Goal: Task Accomplishment & Management: Manage account settings

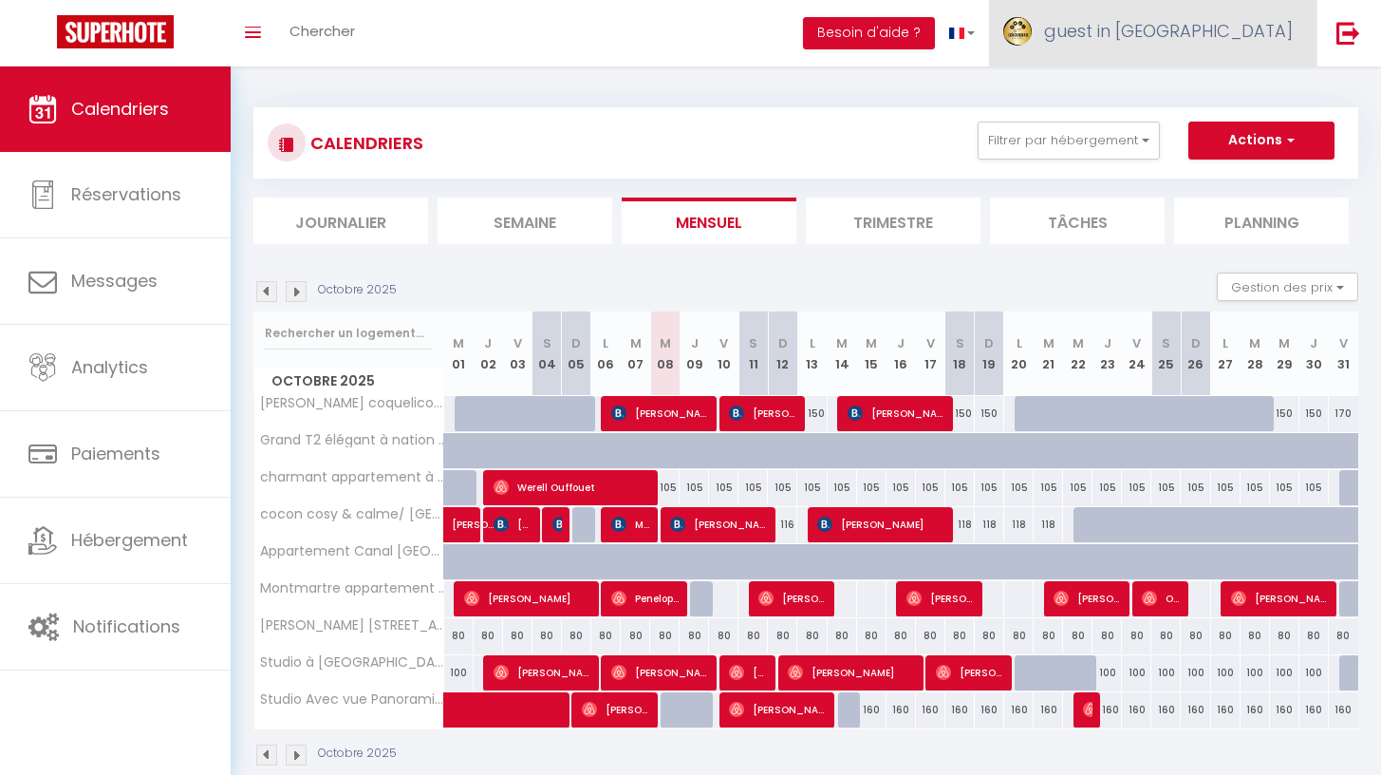
click at [1260, 38] on span "guest in [GEOGRAPHIC_DATA]" at bounding box center [1168, 31] width 249 height 24
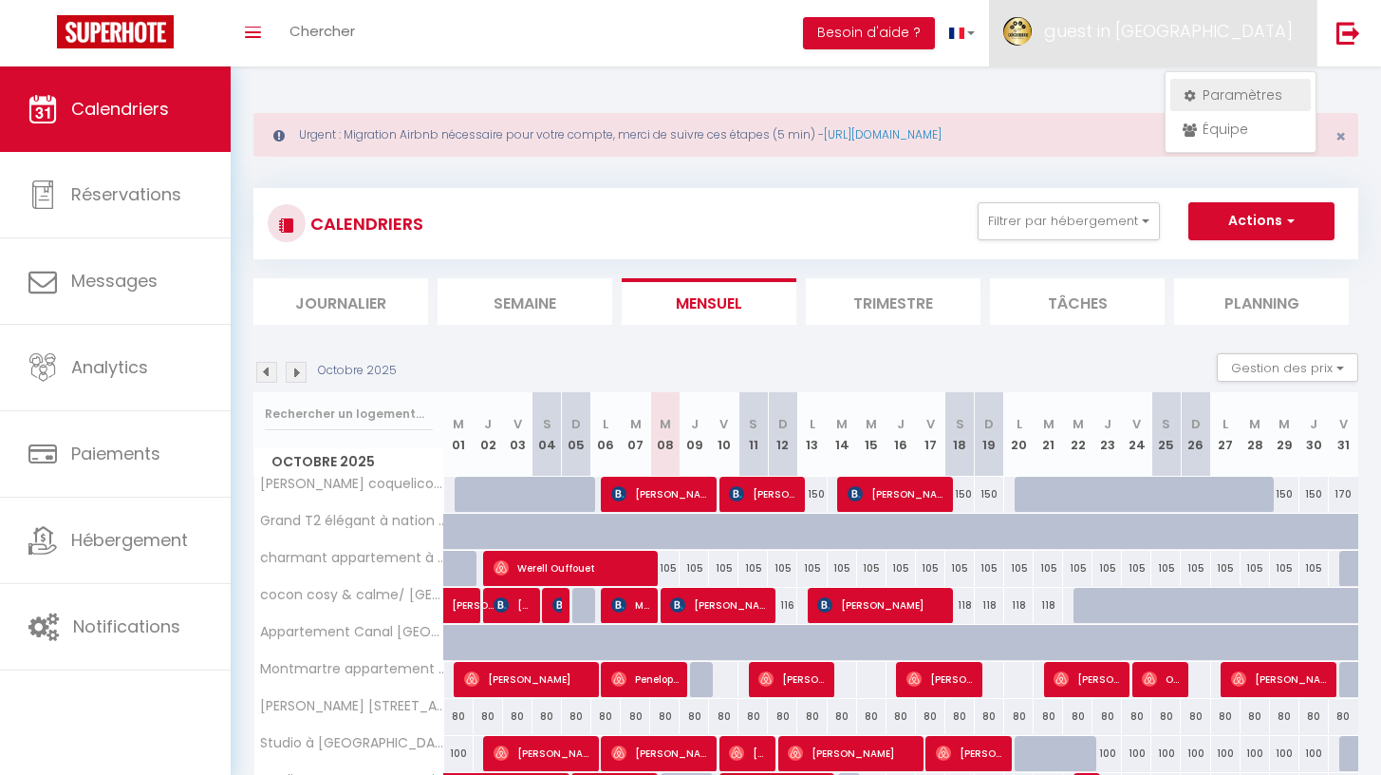
click at [1223, 88] on link "Paramètres" at bounding box center [1240, 95] width 140 height 32
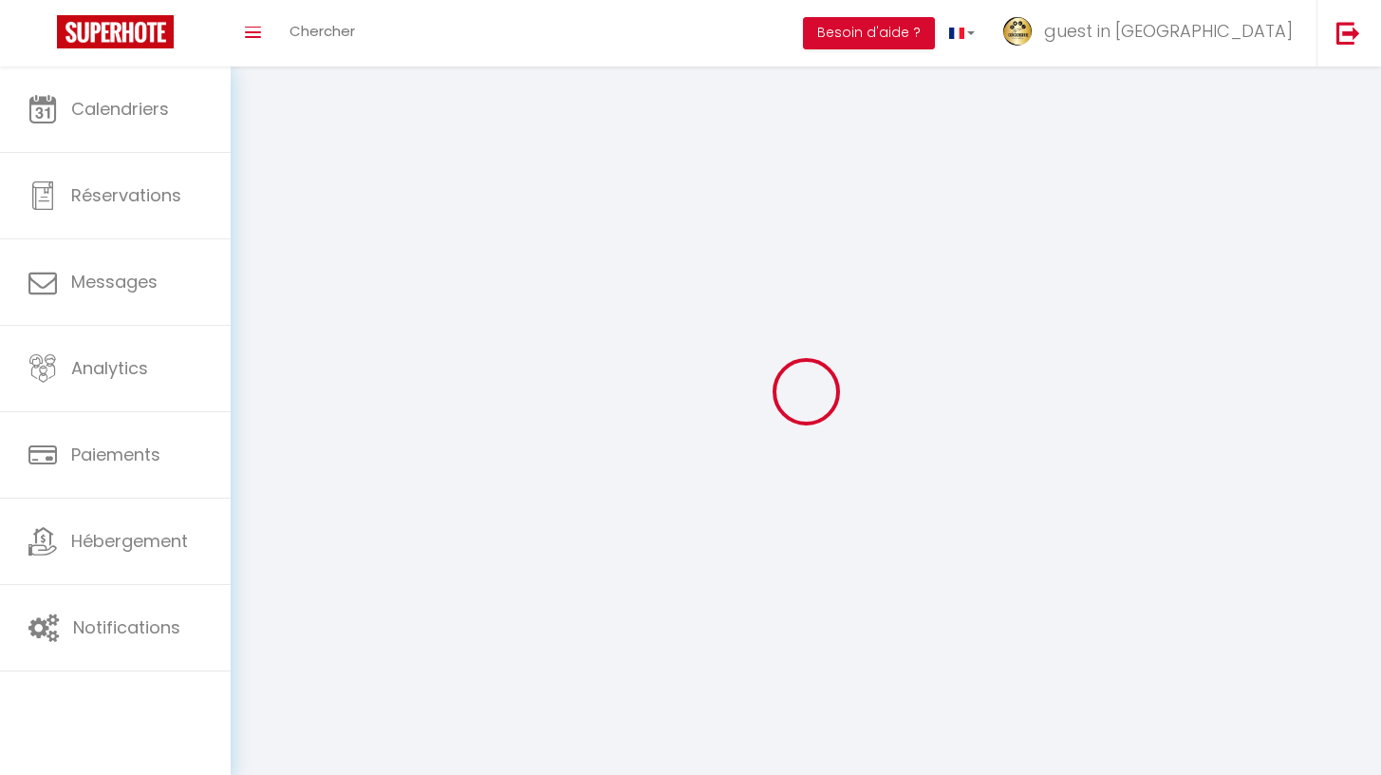
type input "81zq7Xncyh4rN52z7R6IXo8oM"
type input "y0F9pjByl00MBErlfhCamL2pI"
type input "[URL][DOMAIN_NAME]"
select select "28"
select select "fr"
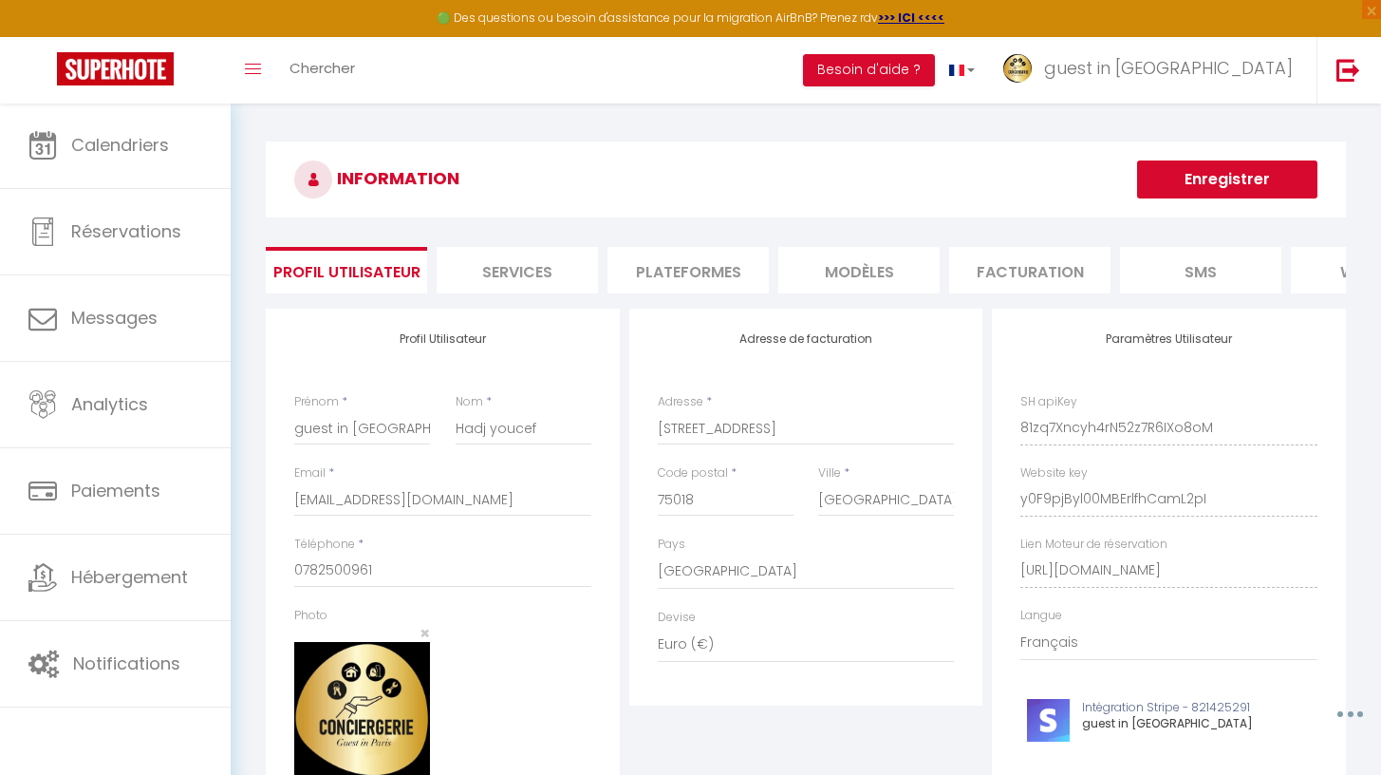
click at [713, 271] on li "Plateformes" at bounding box center [687, 270] width 161 height 47
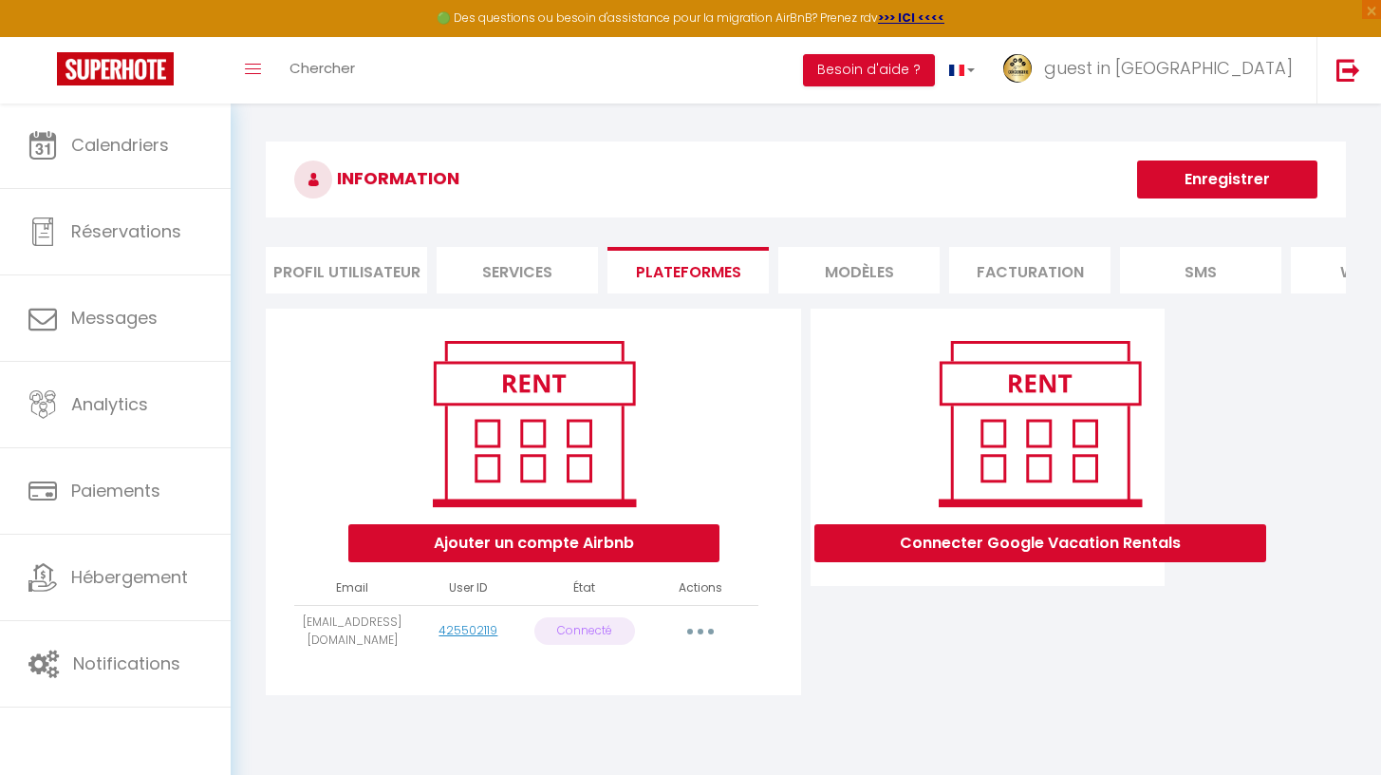
click at [696, 646] on button "button" at bounding box center [700, 631] width 53 height 30
click at [600, 752] on link "Reconnecter le compte" at bounding box center [617, 742] width 210 height 32
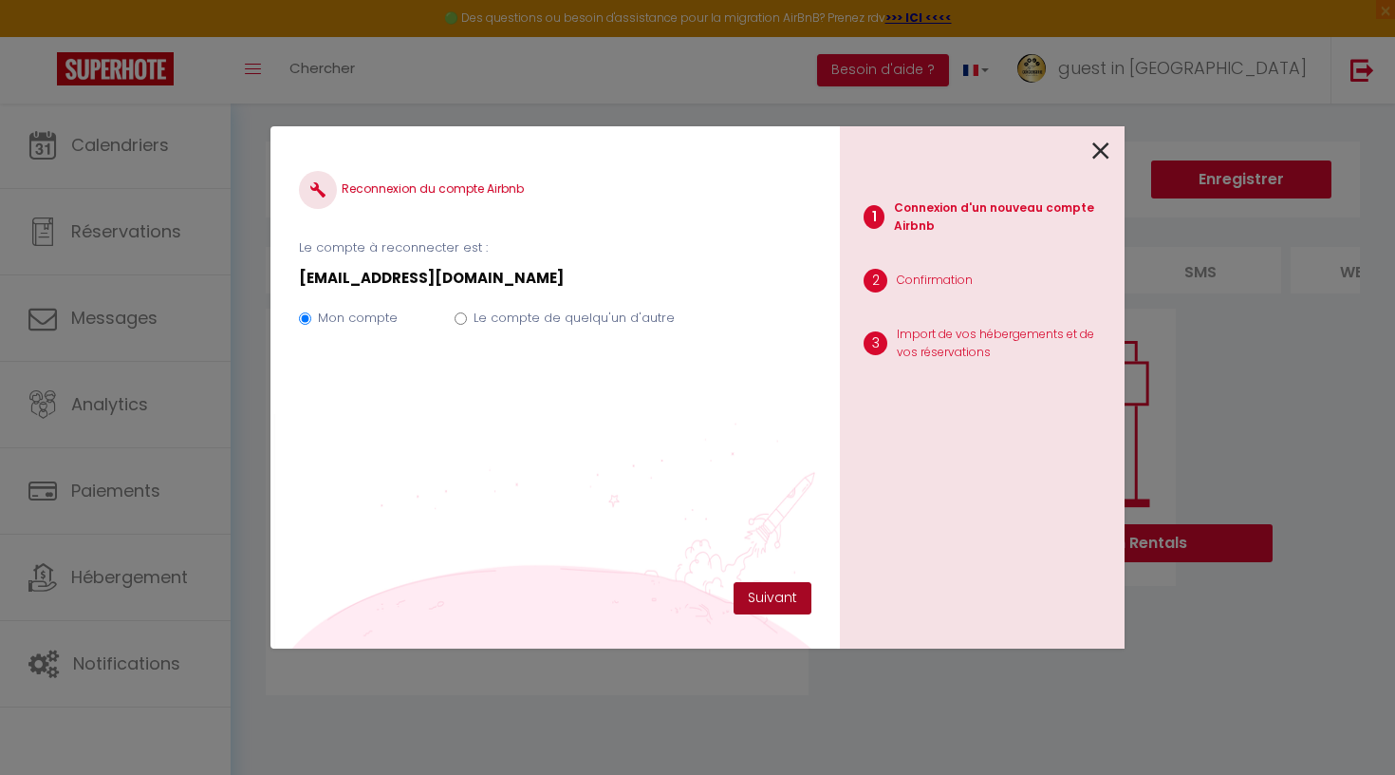
click at [783, 601] on button "Suivant" at bounding box center [773, 598] width 78 height 32
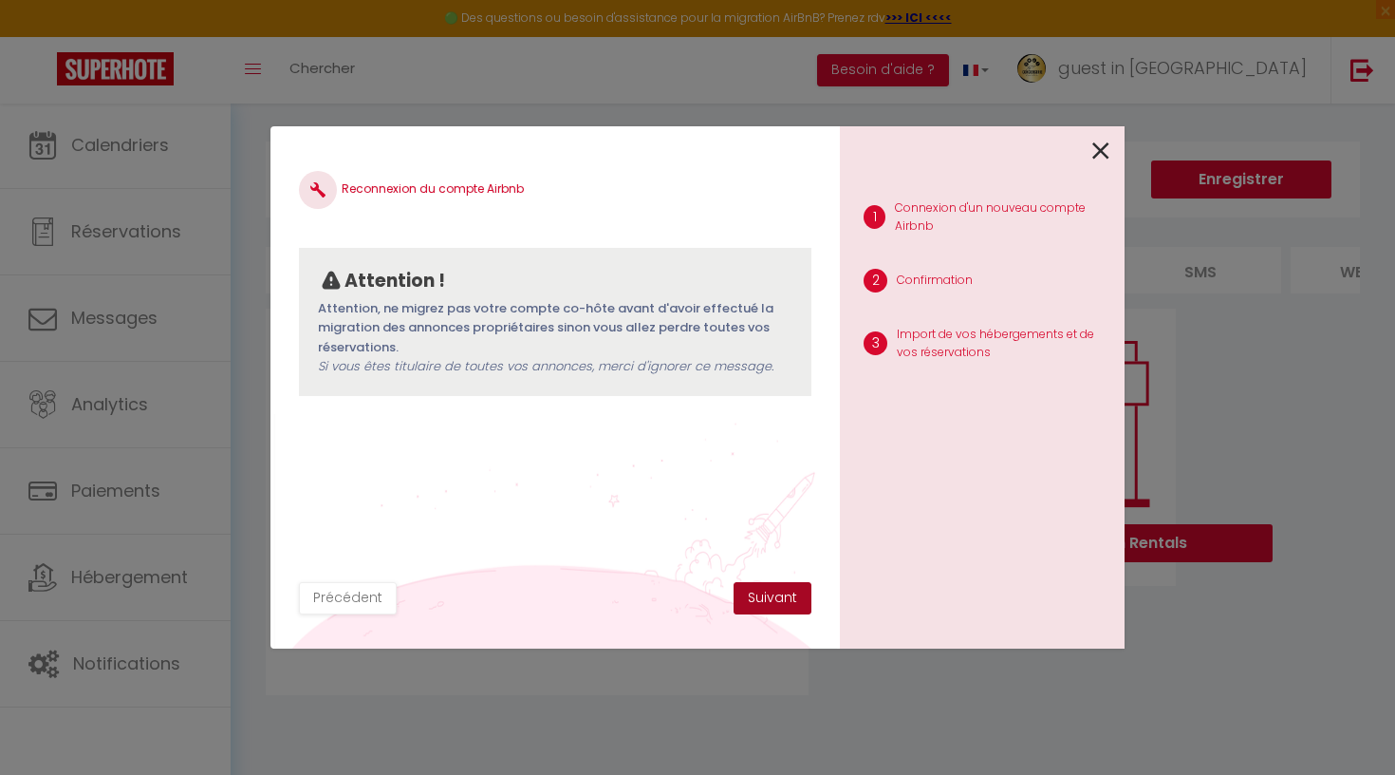
click at [768, 593] on button "Suivant" at bounding box center [773, 598] width 78 height 32
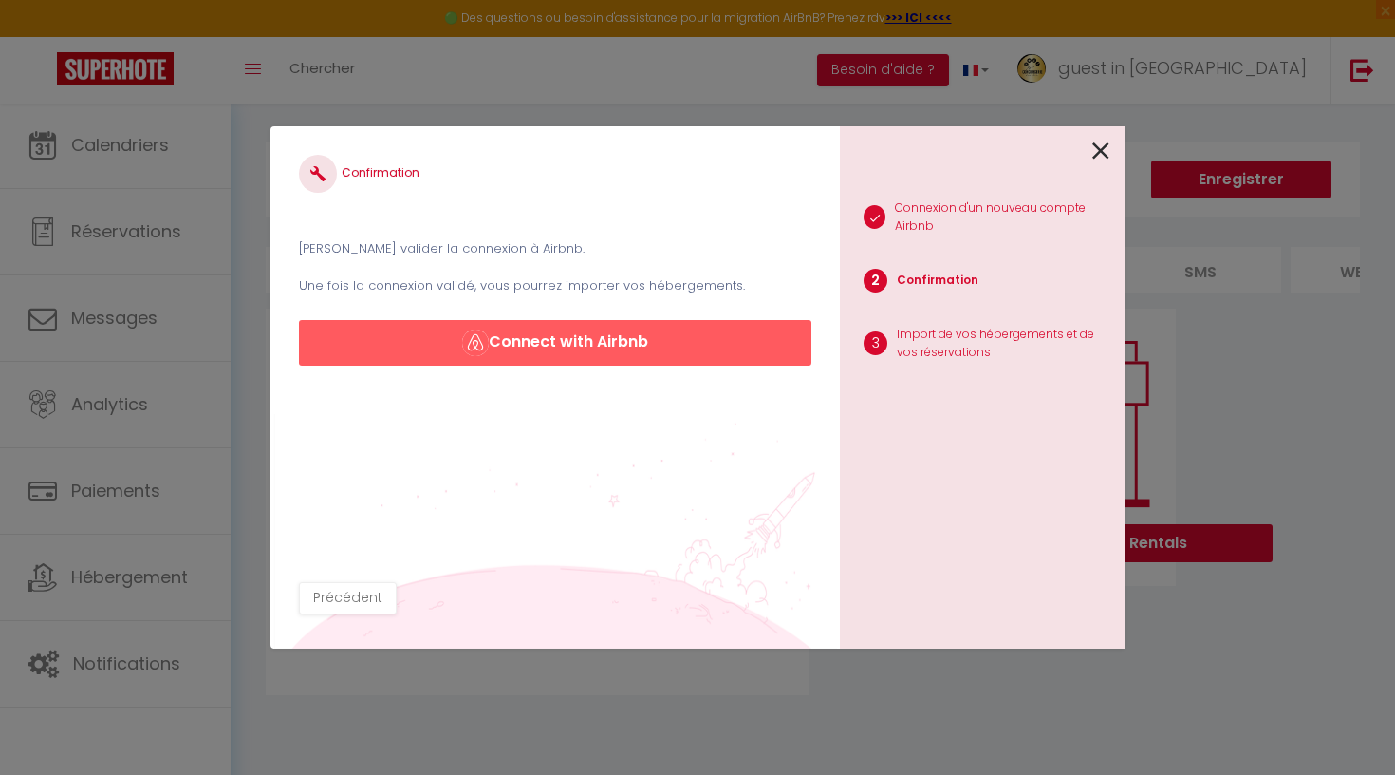
click at [552, 340] on button "Connect with Airbnb" at bounding box center [555, 343] width 513 height 46
click at [1094, 146] on icon at bounding box center [1100, 151] width 17 height 28
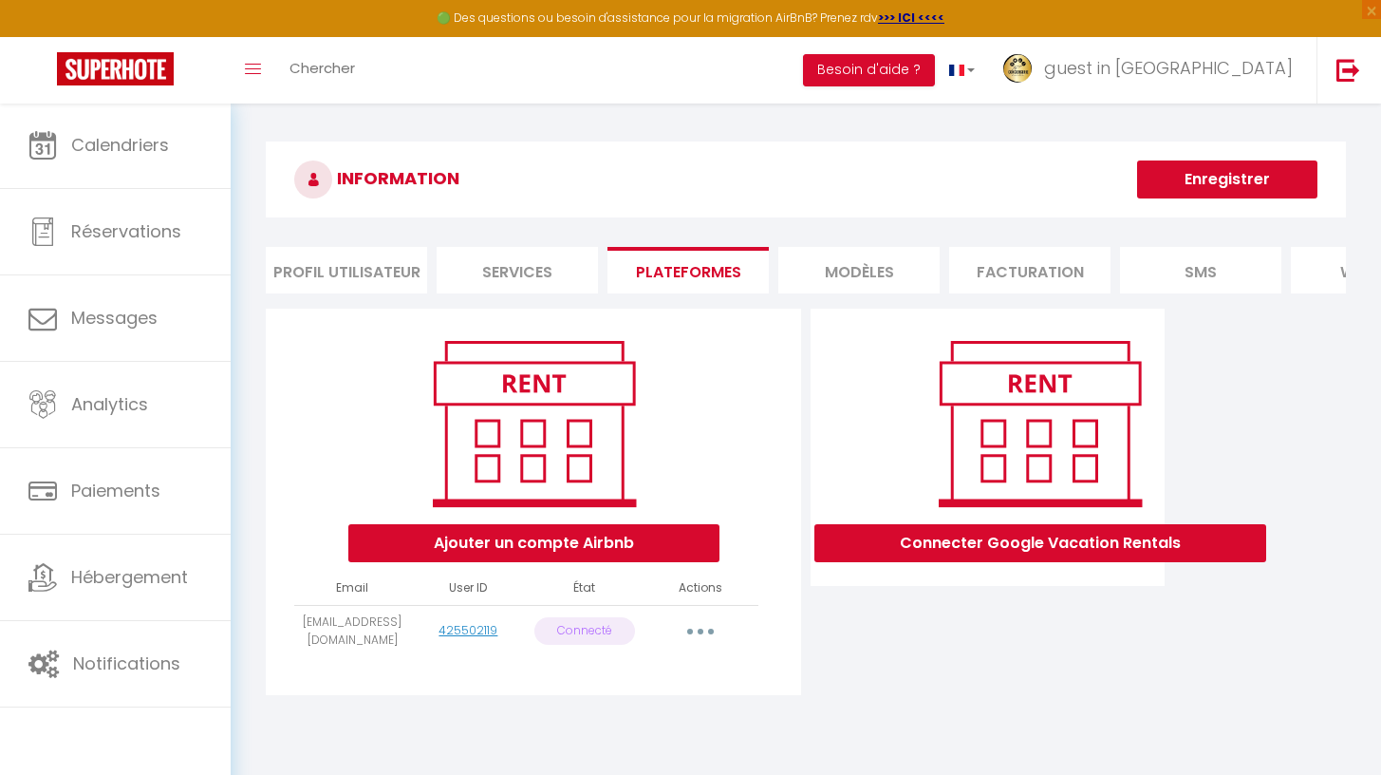
click at [691, 636] on button "button" at bounding box center [700, 631] width 53 height 30
click at [664, 690] on link "Importer les appartements" at bounding box center [617, 674] width 210 height 32
select select
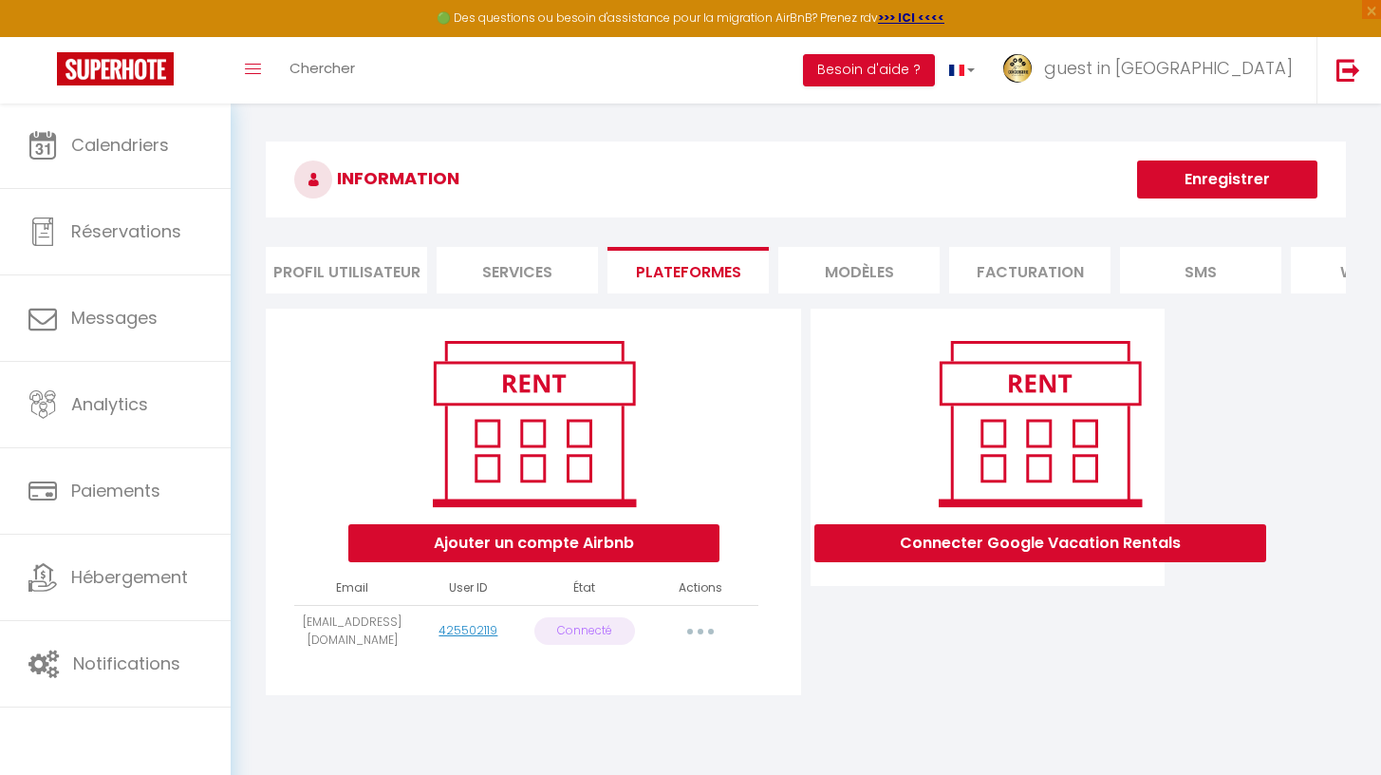
select select
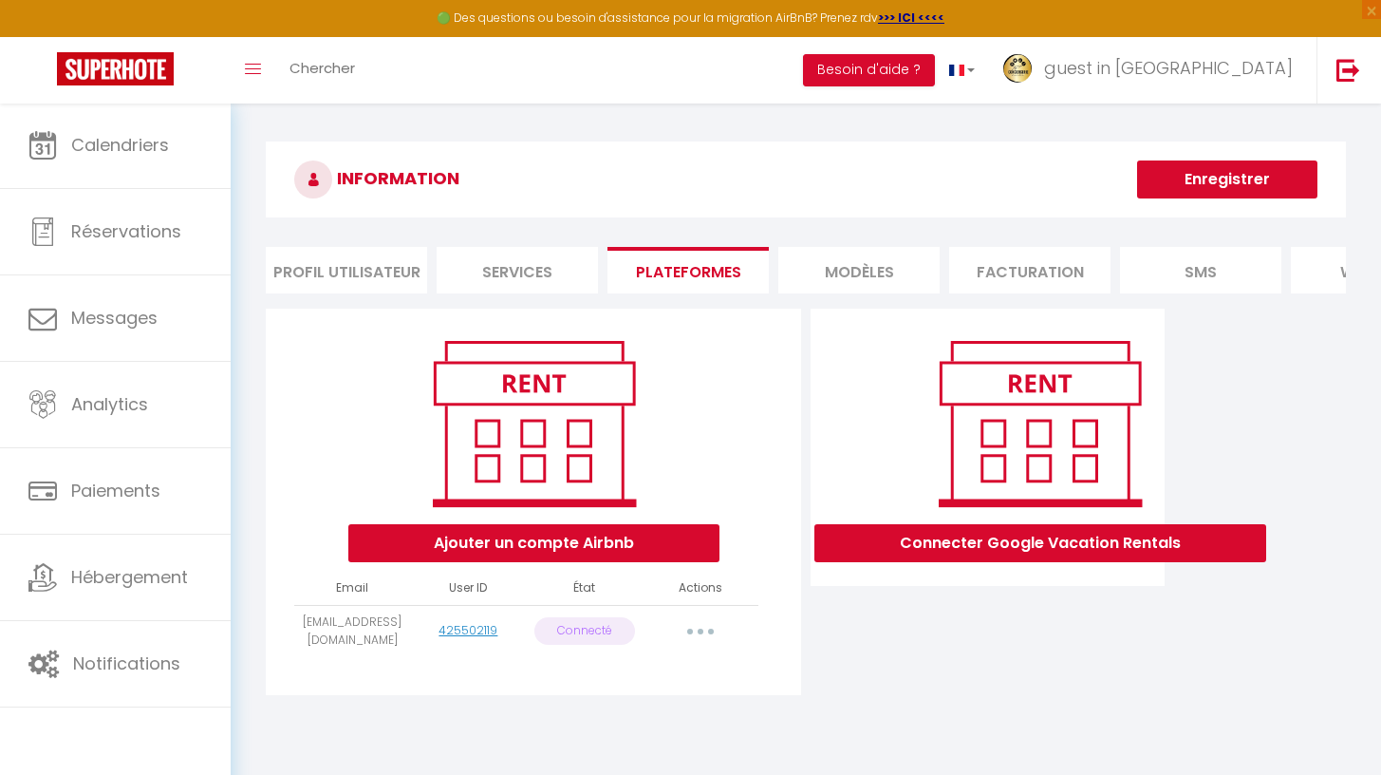
select select
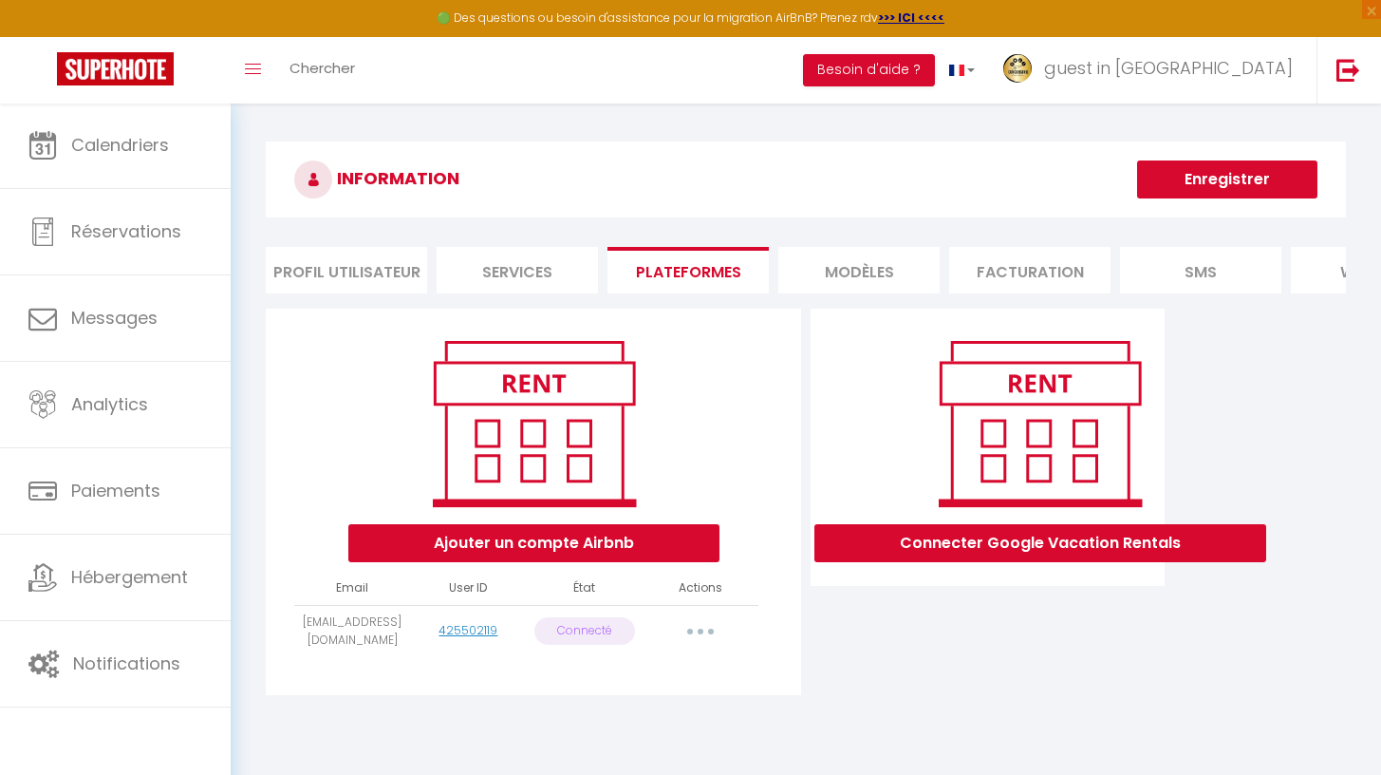
select select
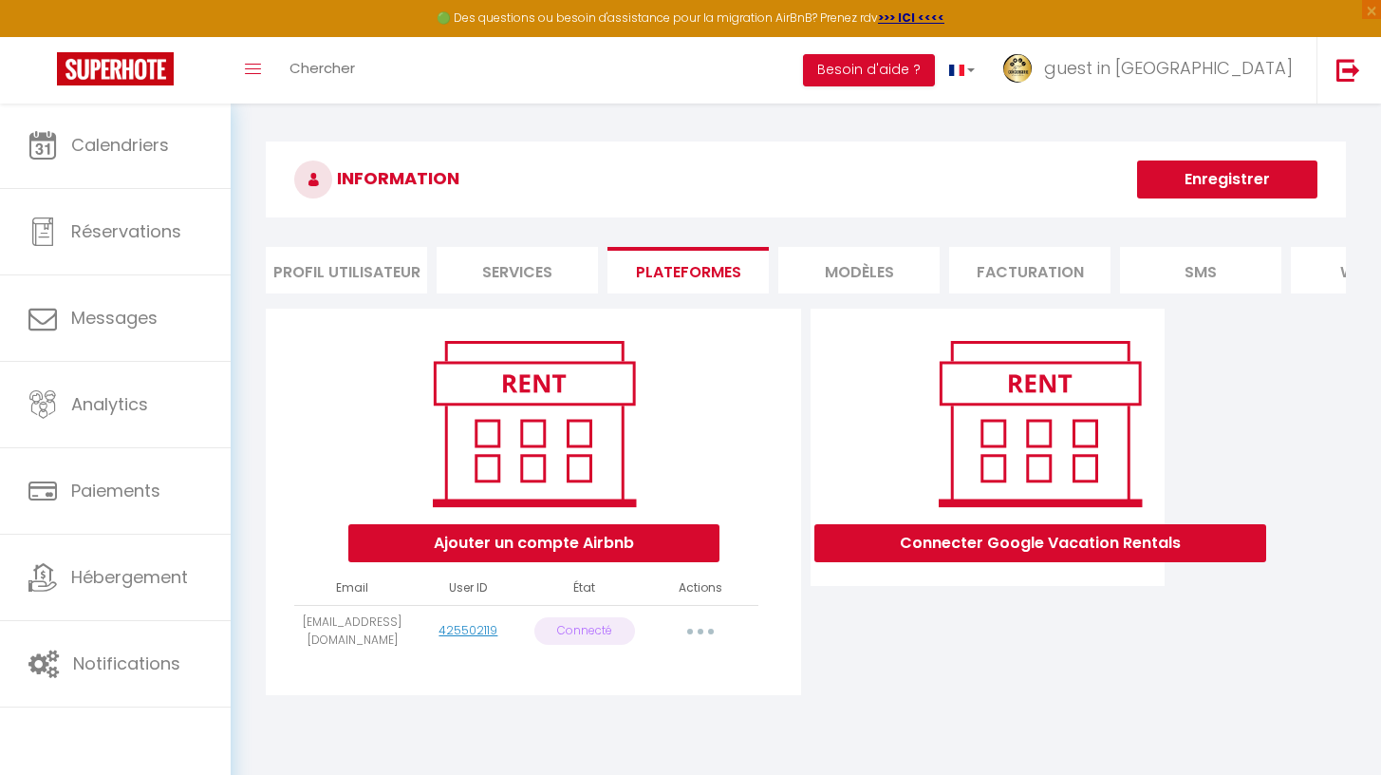
select select
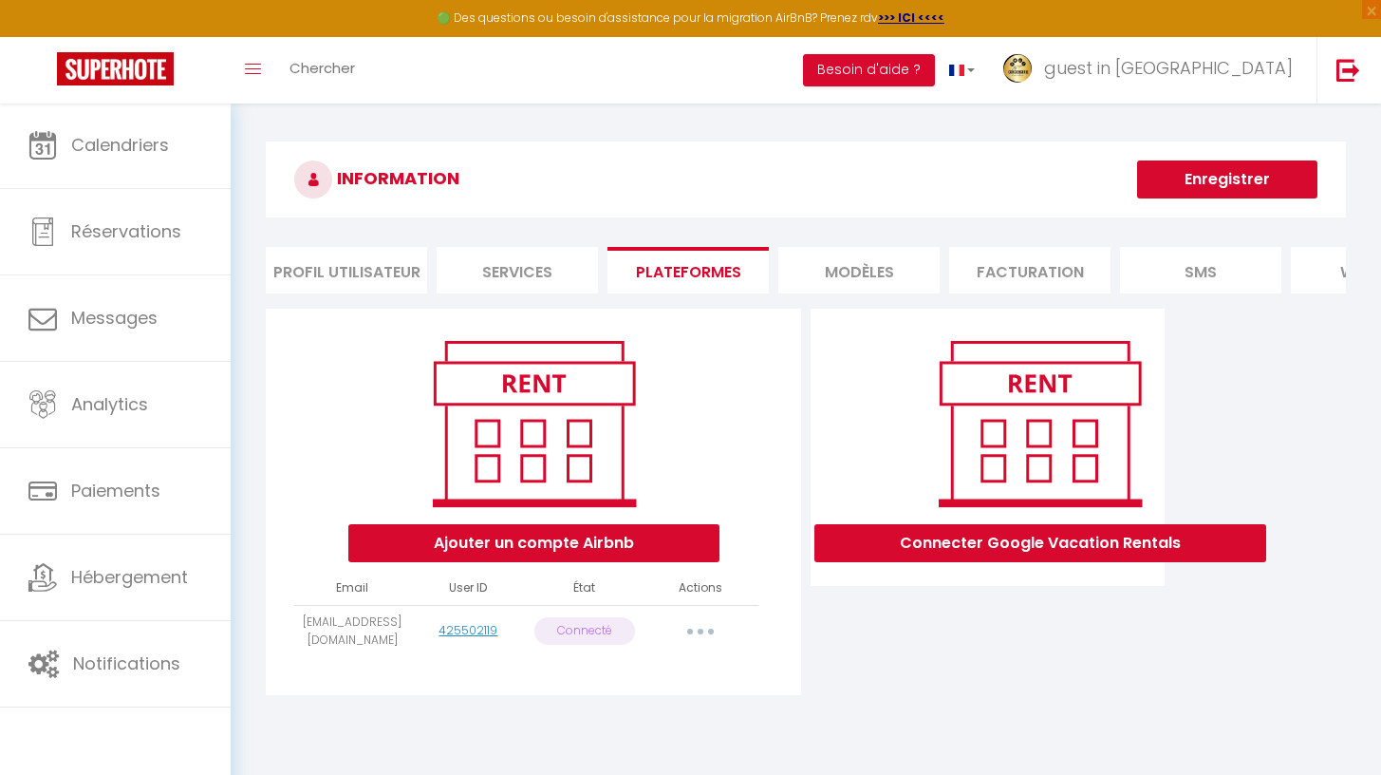
select select
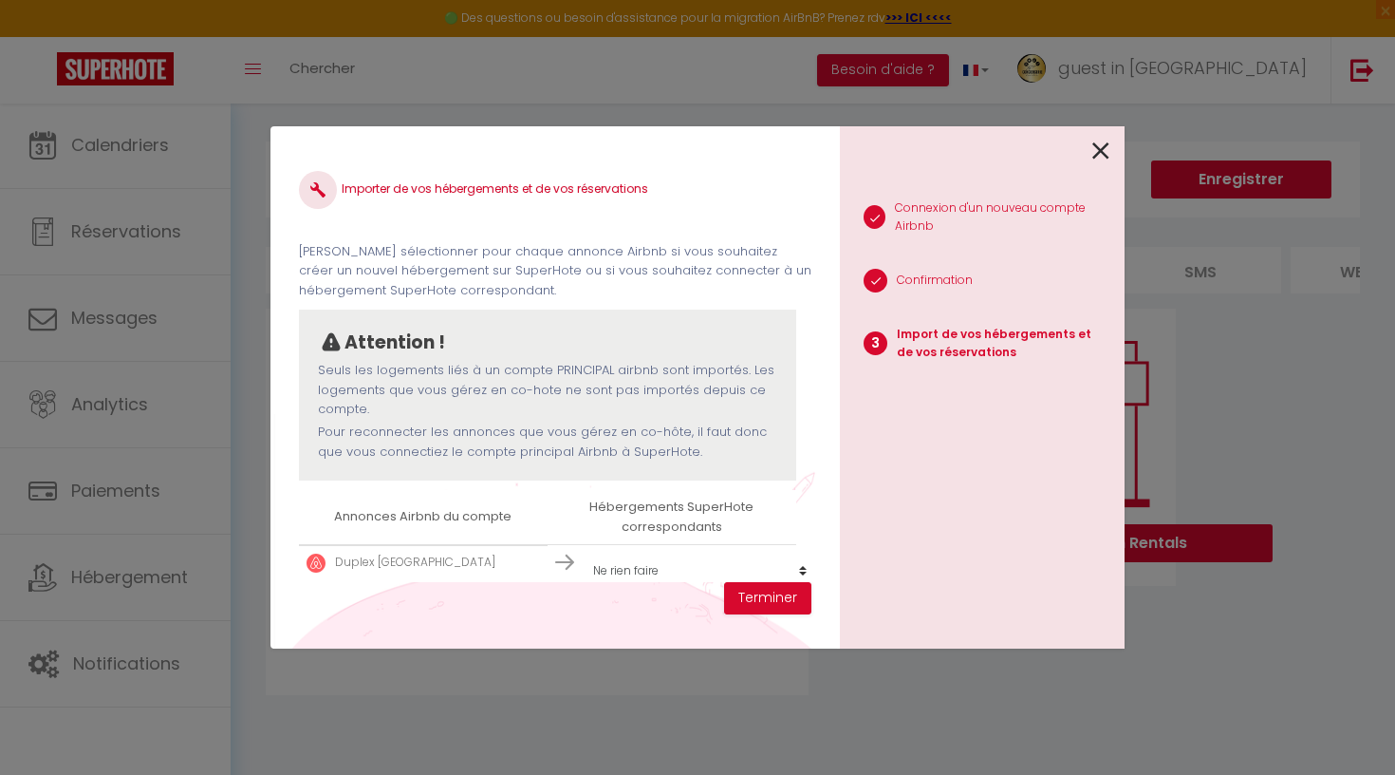
select select
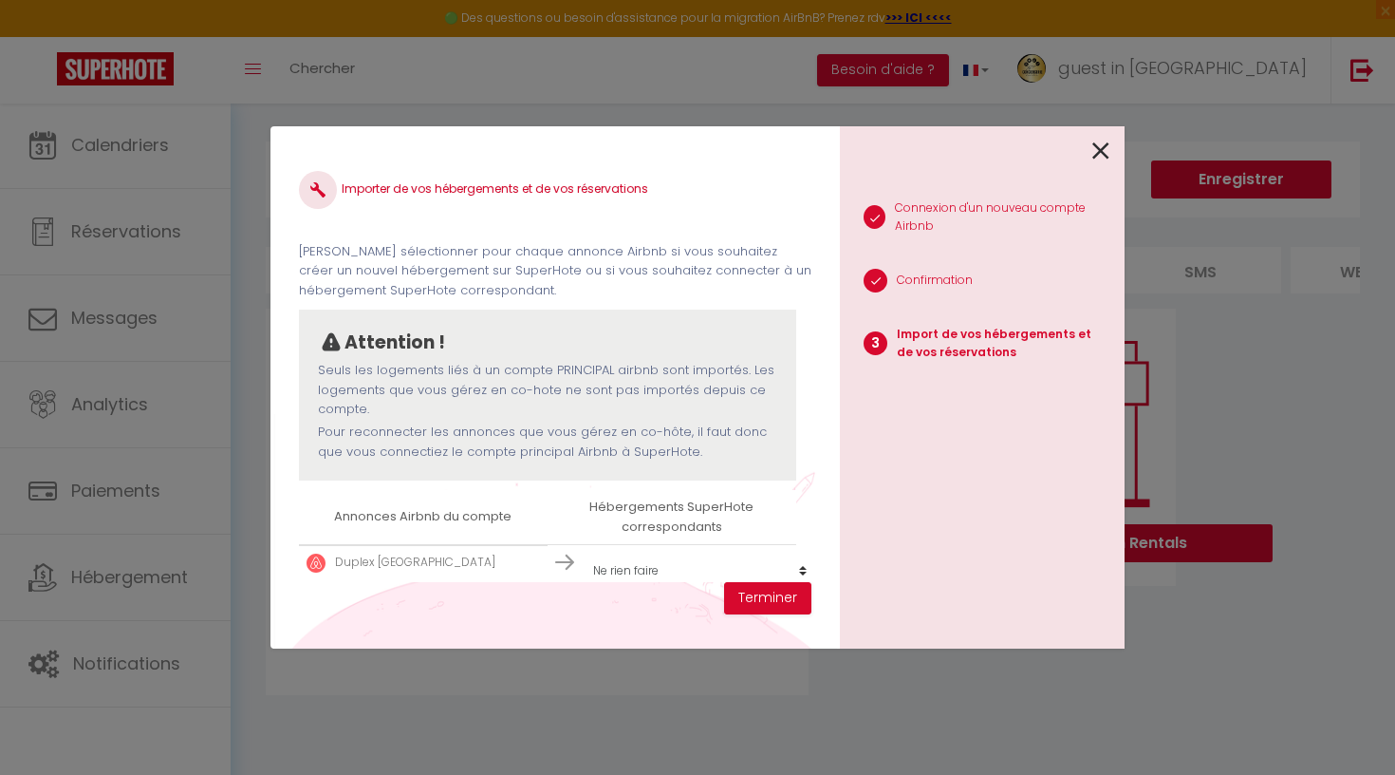
select select
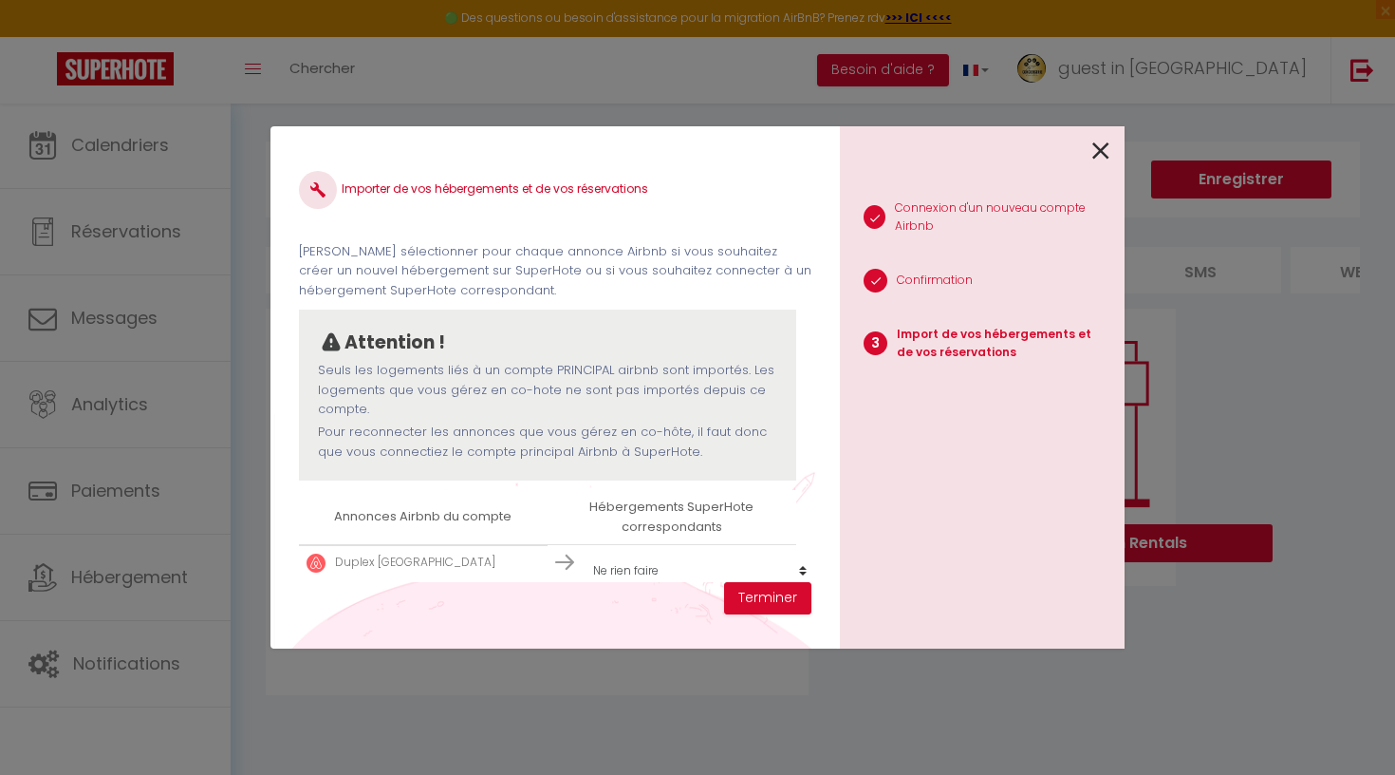
select select
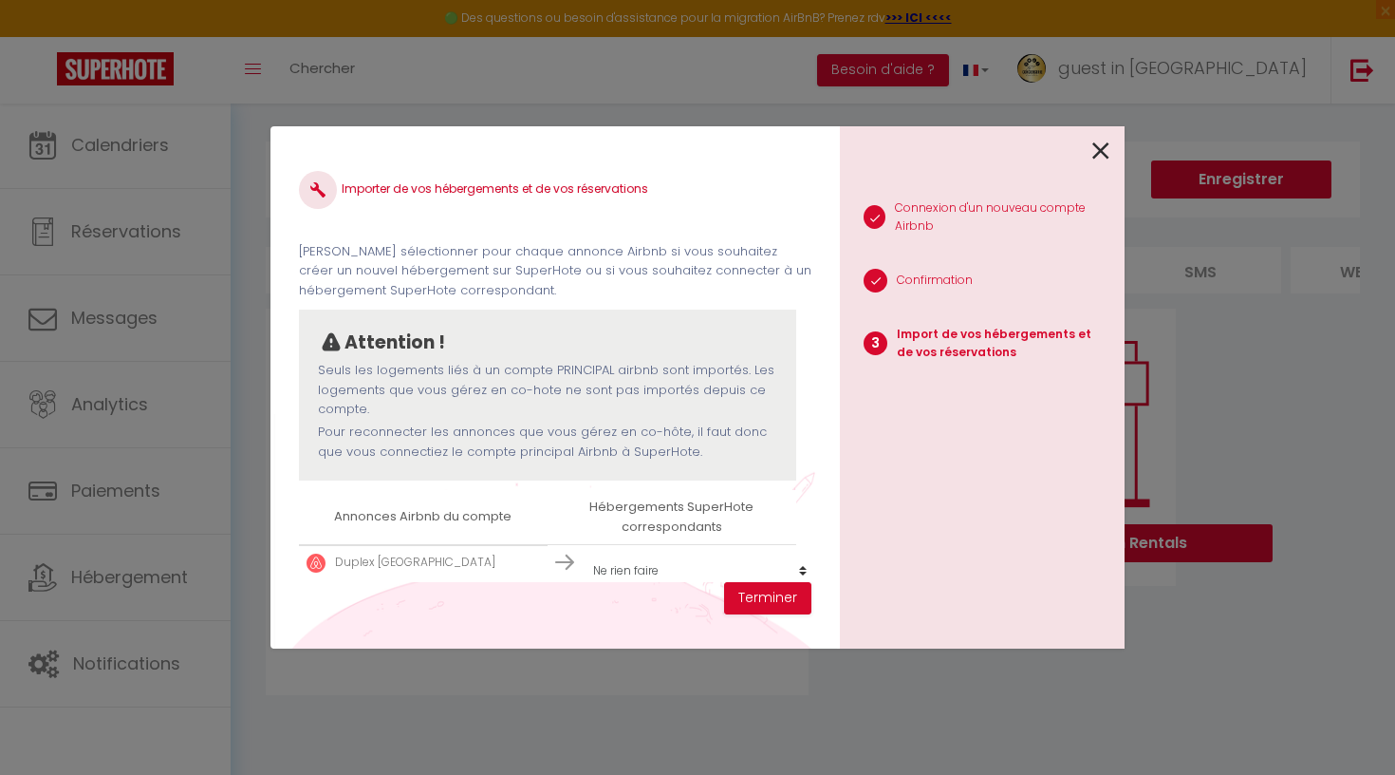
select select
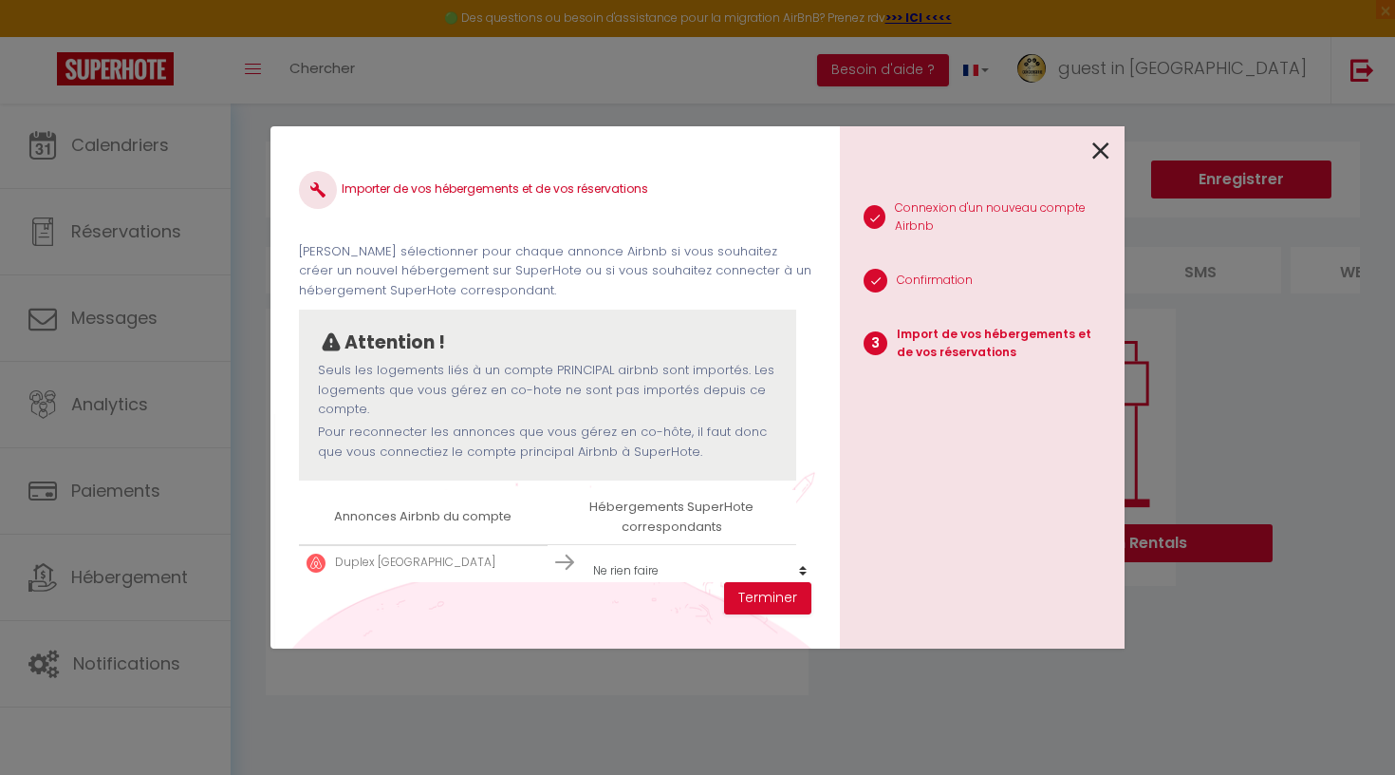
select select
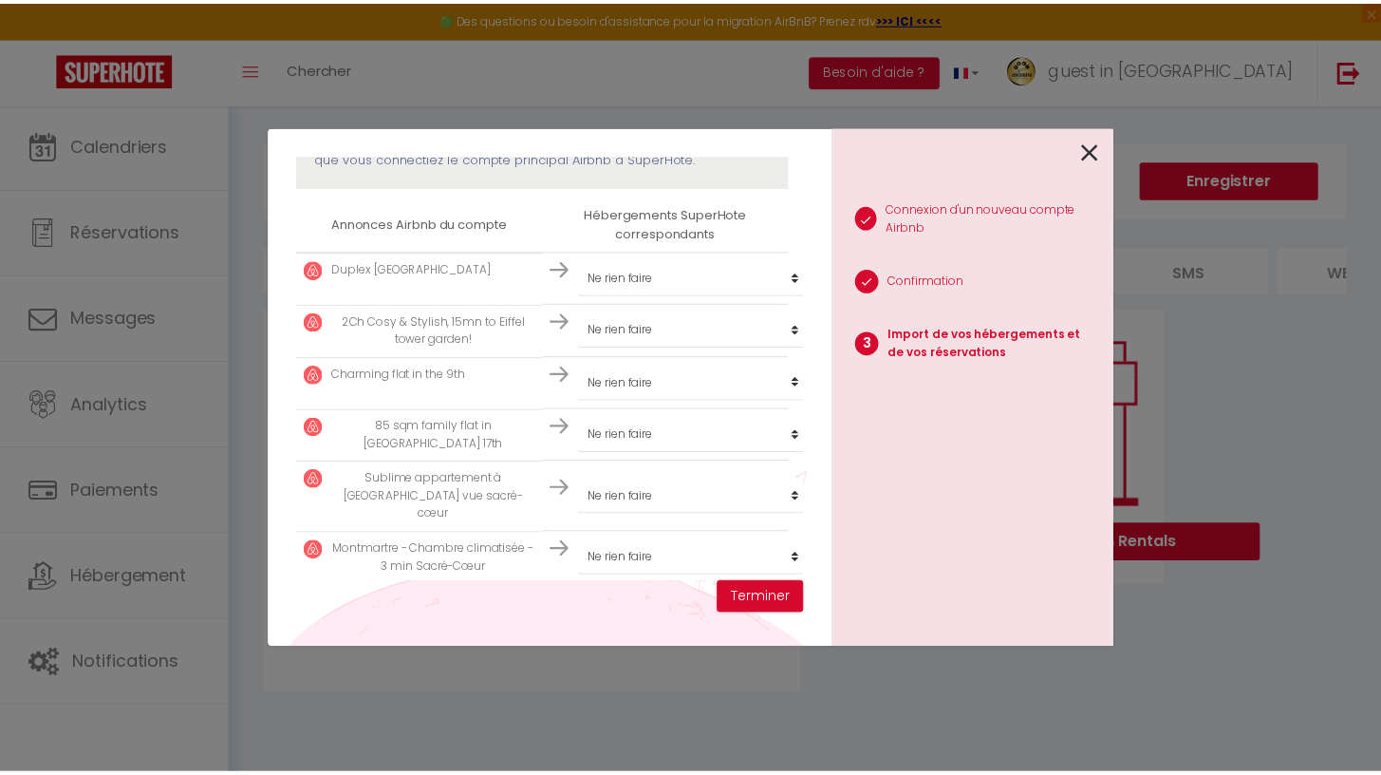
scroll to position [294, 0]
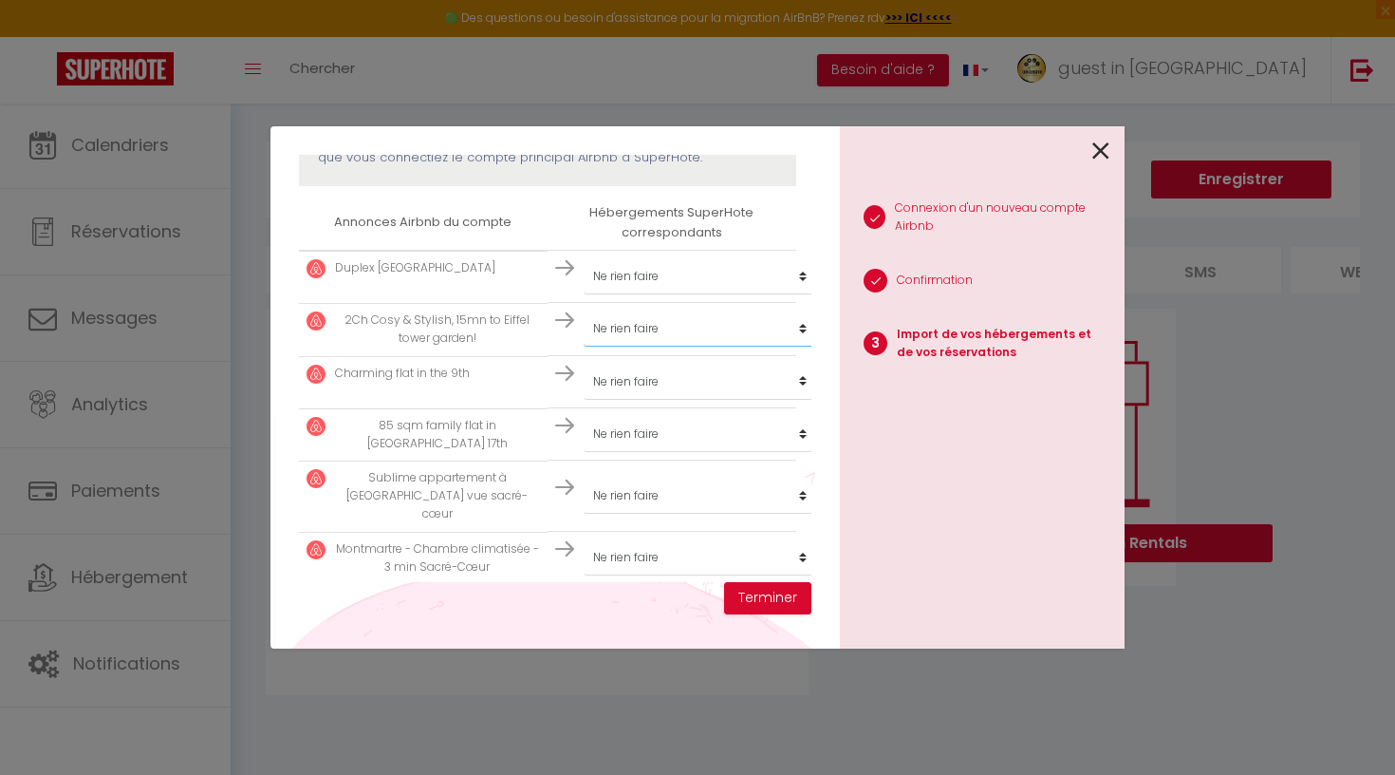
select select "create_new"
select select
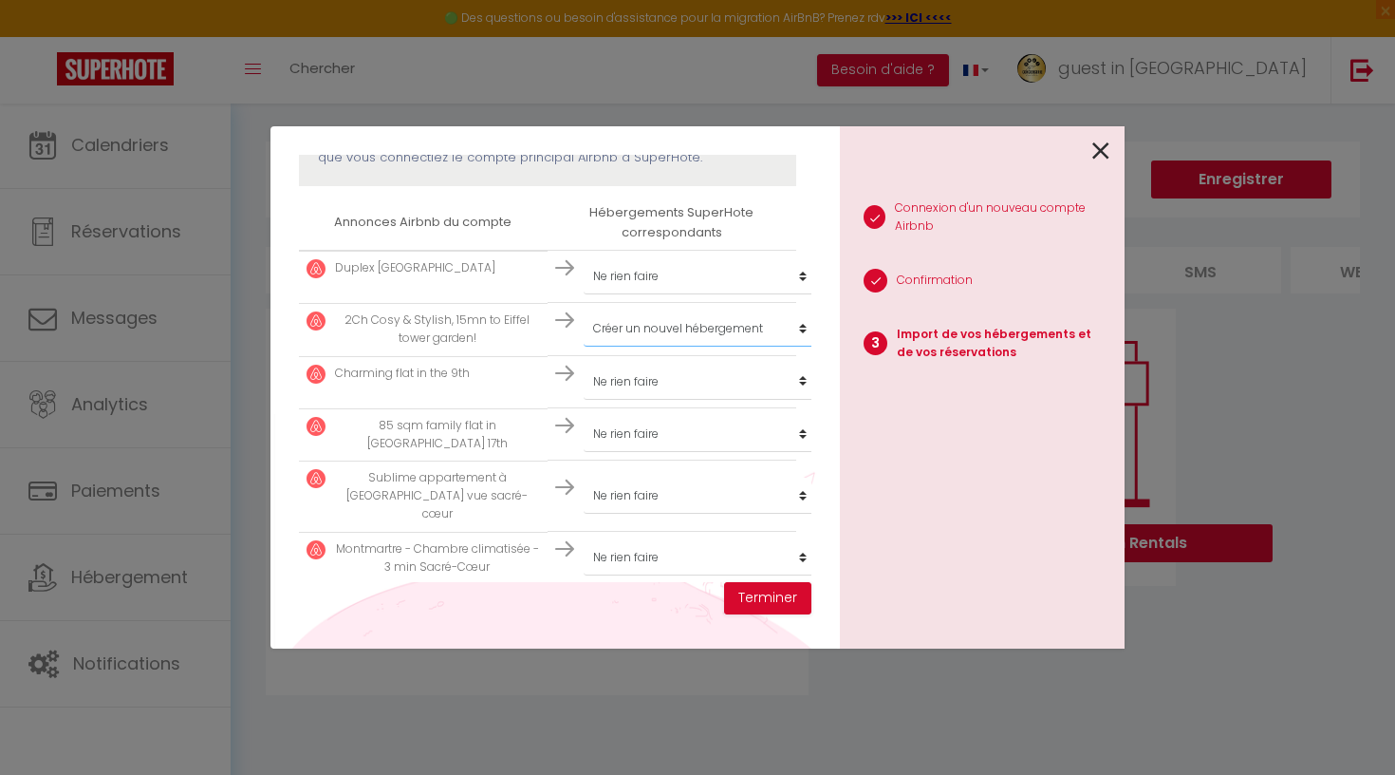
select select
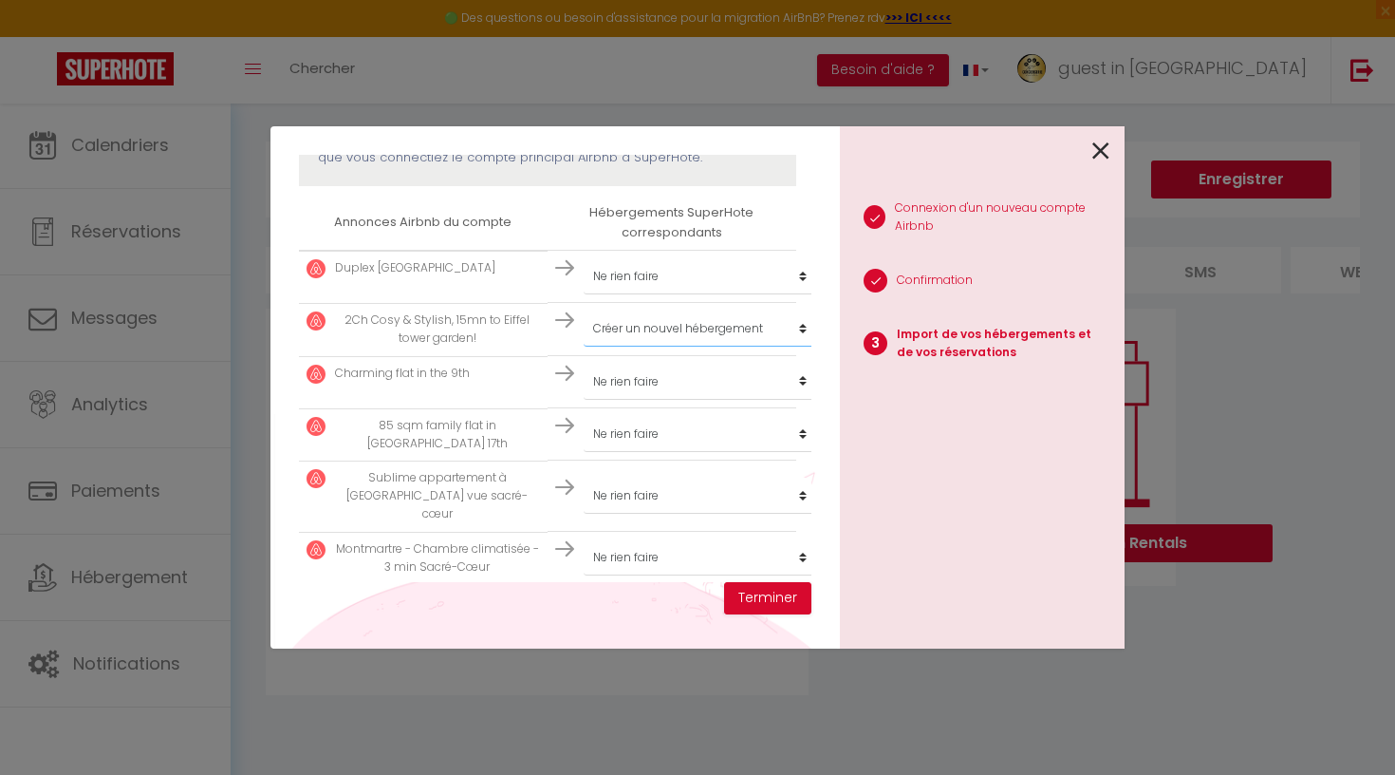
select select
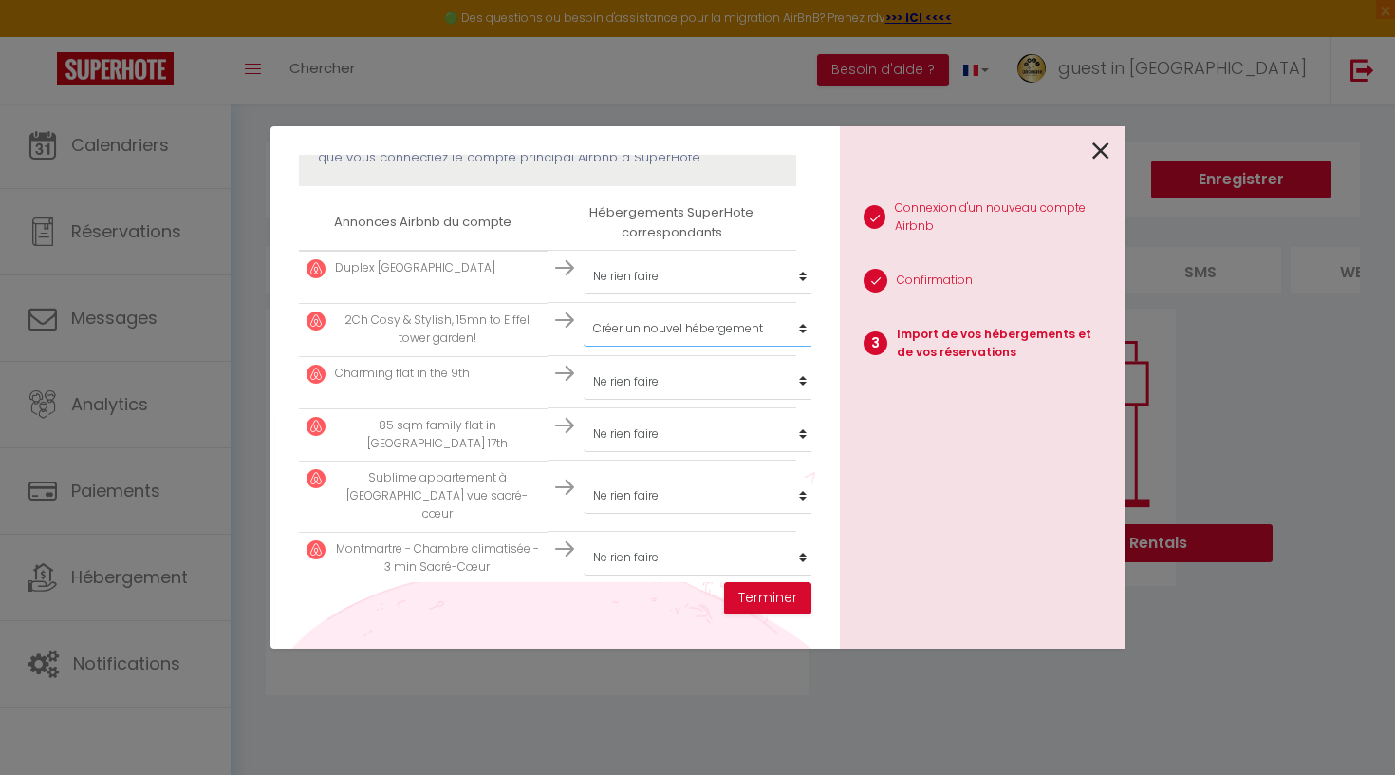
select select
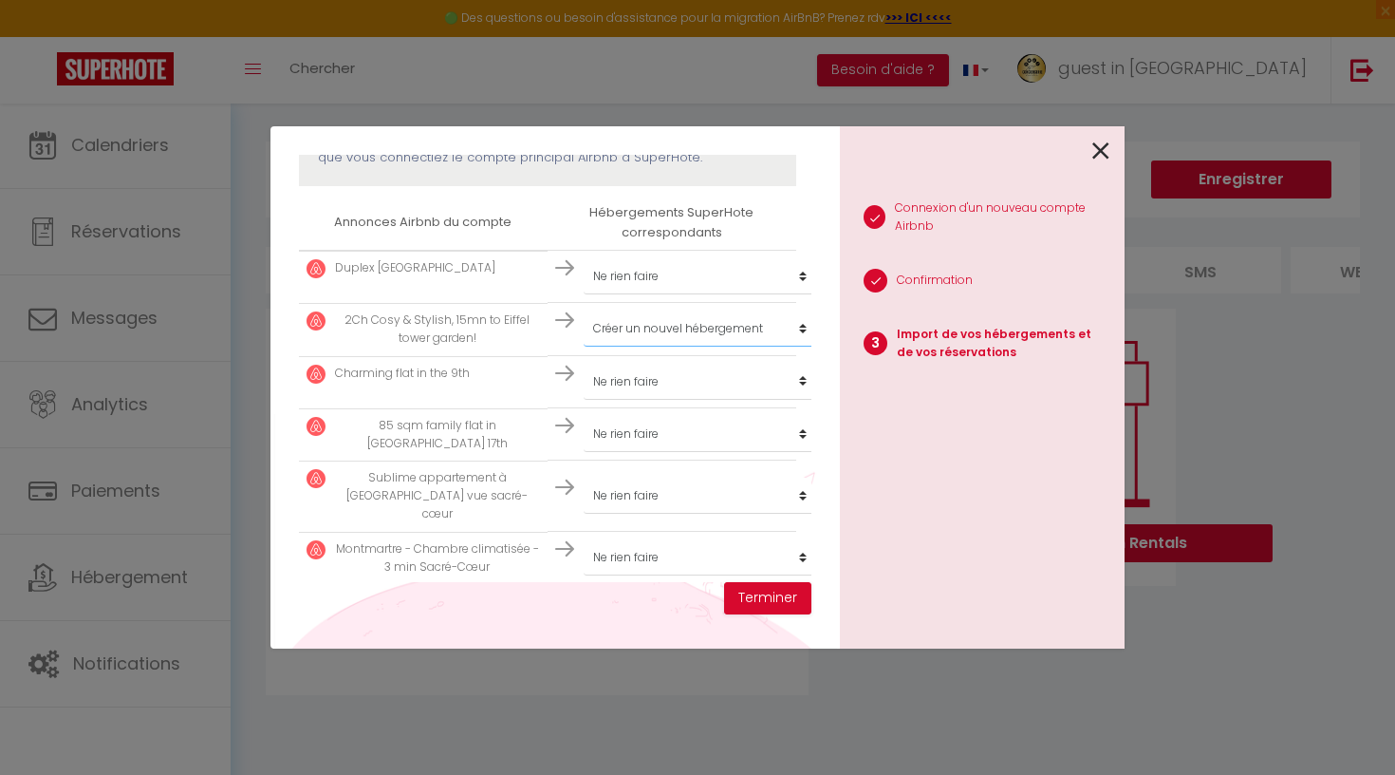
select select
click at [758, 596] on button "Terminer" at bounding box center [767, 598] width 87 height 32
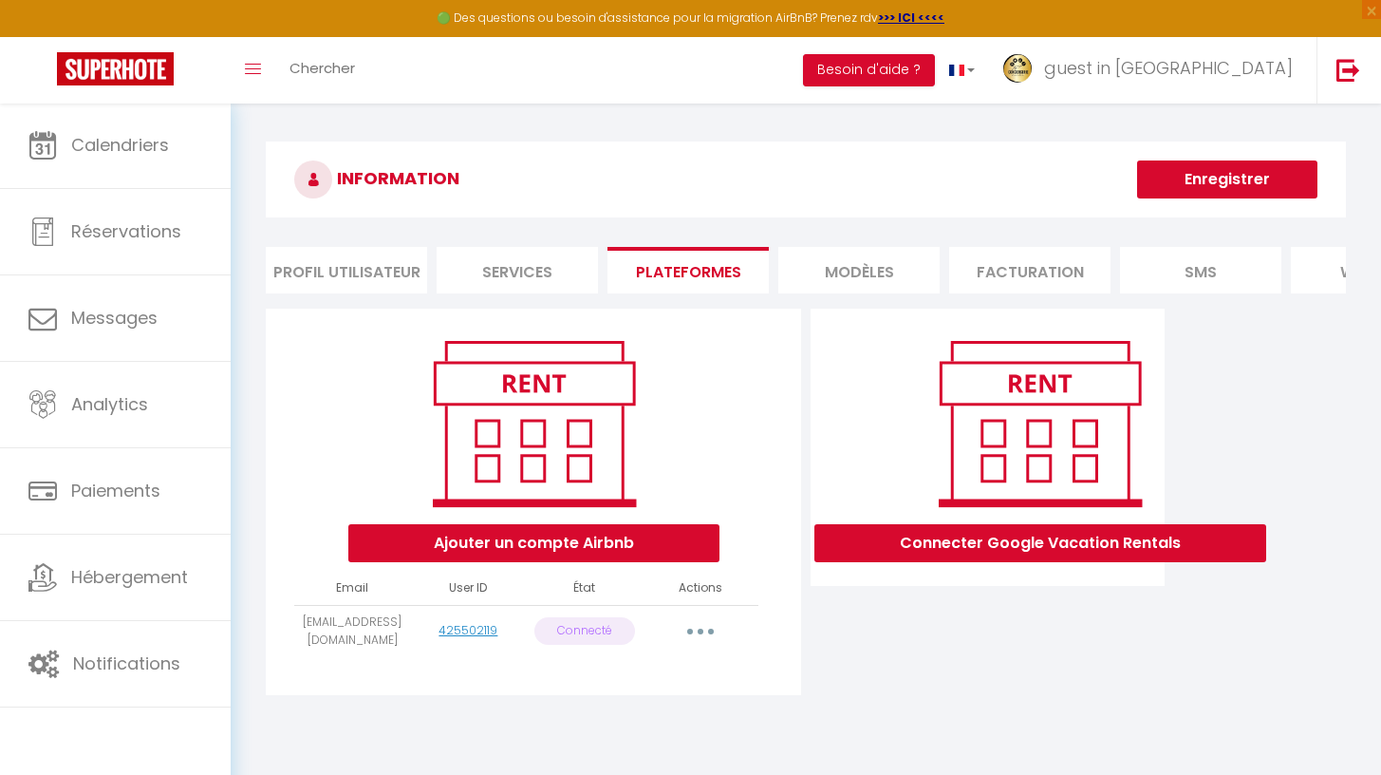
click at [698, 634] on icon "button" at bounding box center [701, 631] width 6 height 6
click at [850, 647] on div "Connecter Google Vacation Rentals" at bounding box center [988, 507] width 364 height 398
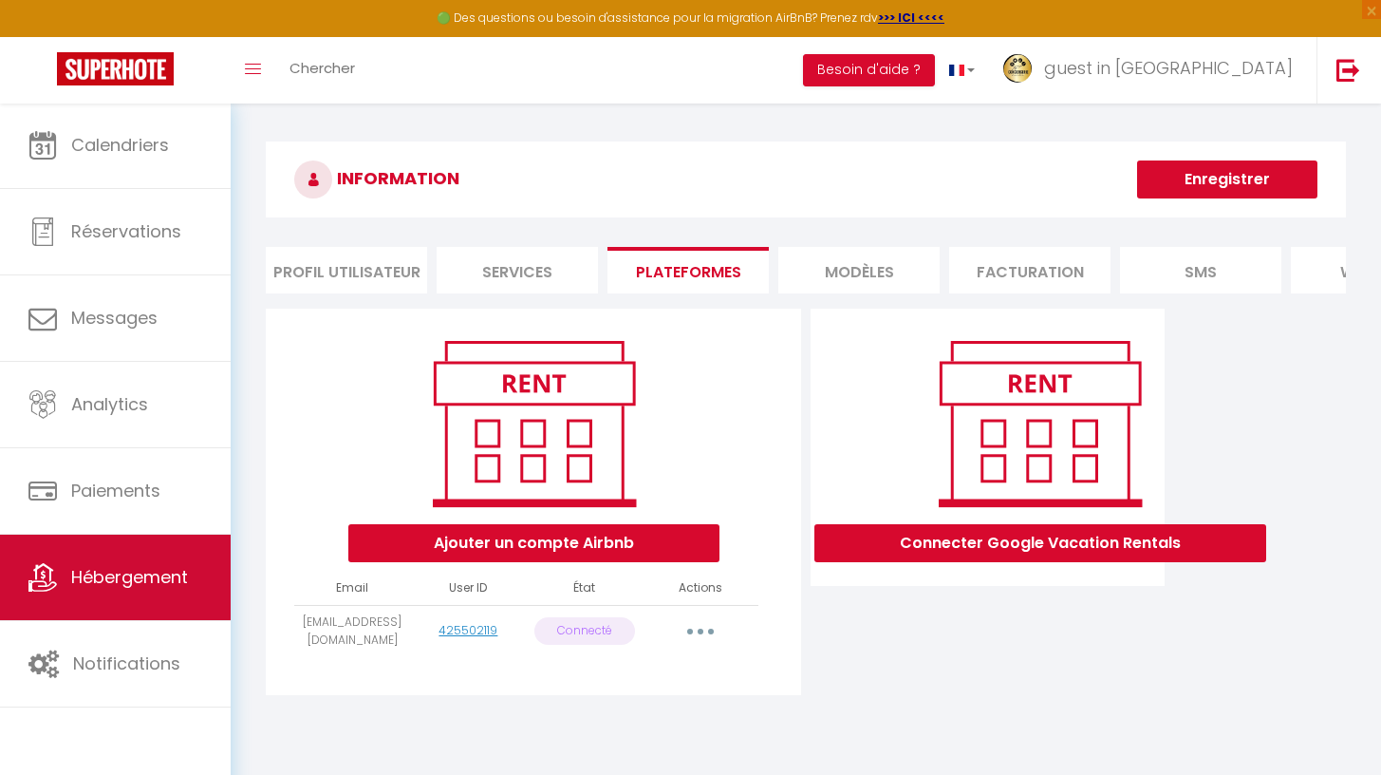
click at [170, 567] on span "Hébergement" at bounding box center [129, 577] width 117 height 24
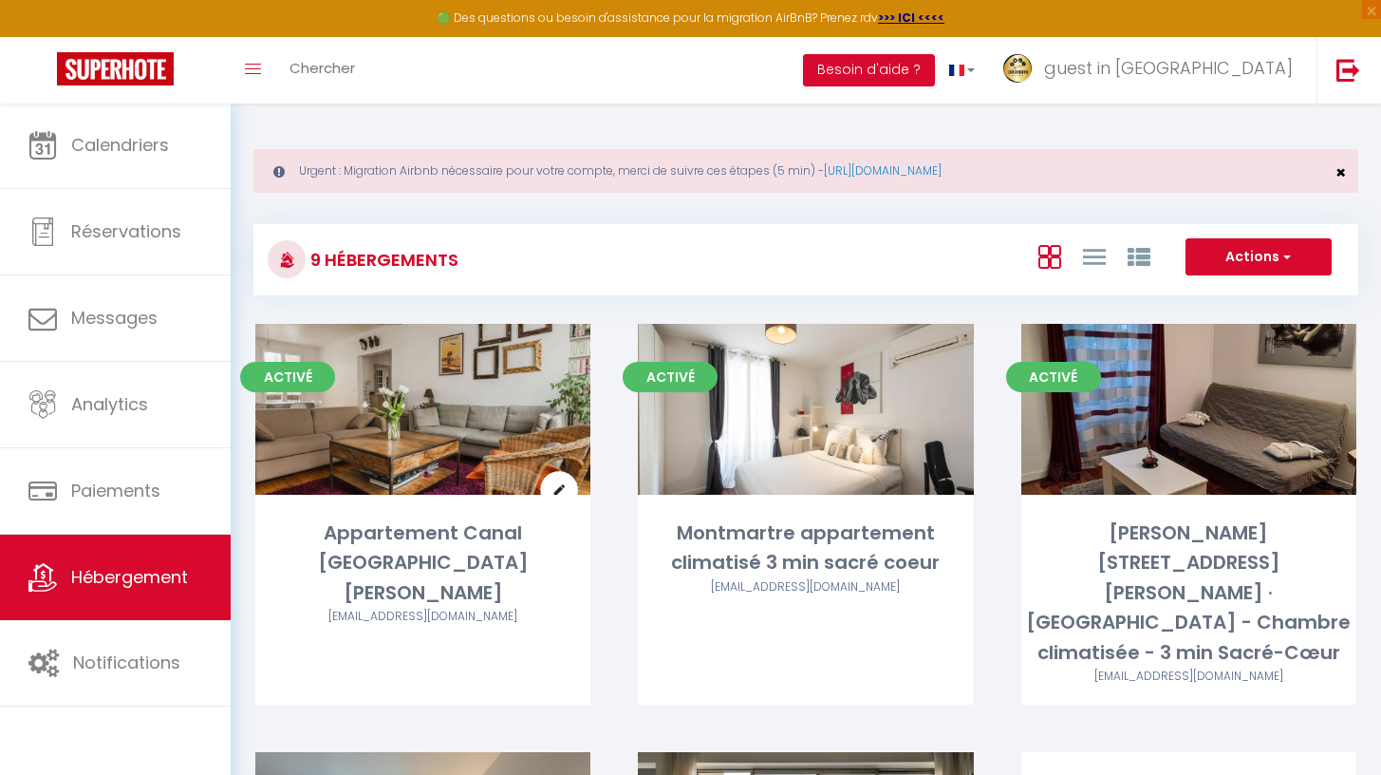
click at [1344, 169] on span "×" at bounding box center [1340, 172] width 10 height 24
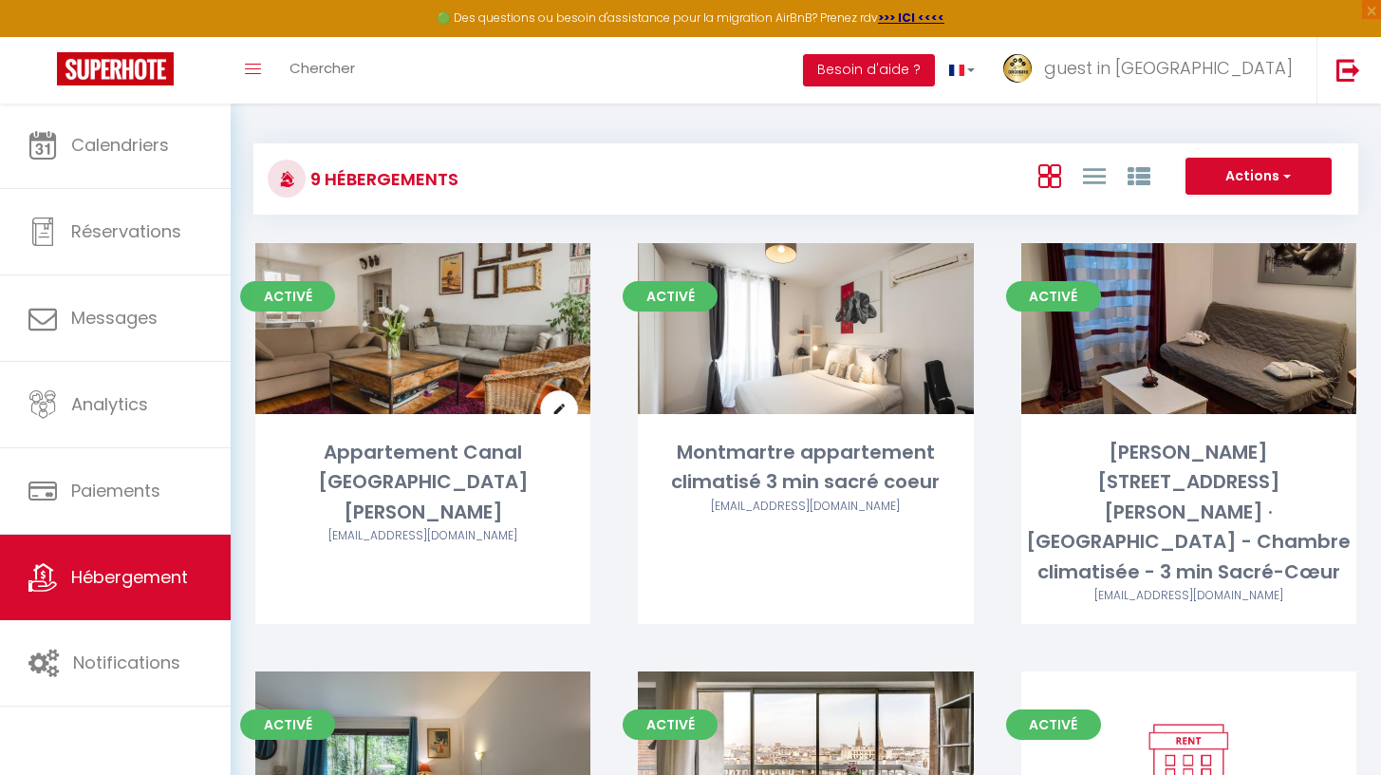
click at [1309, 574] on div "Activé Editer [PERSON_NAME] [STREET_ADDRESS][PERSON_NAME] · [GEOGRAPHIC_DATA] -…" at bounding box center [1189, 457] width 383 height 428
select select "3"
select select "2"
select select "1"
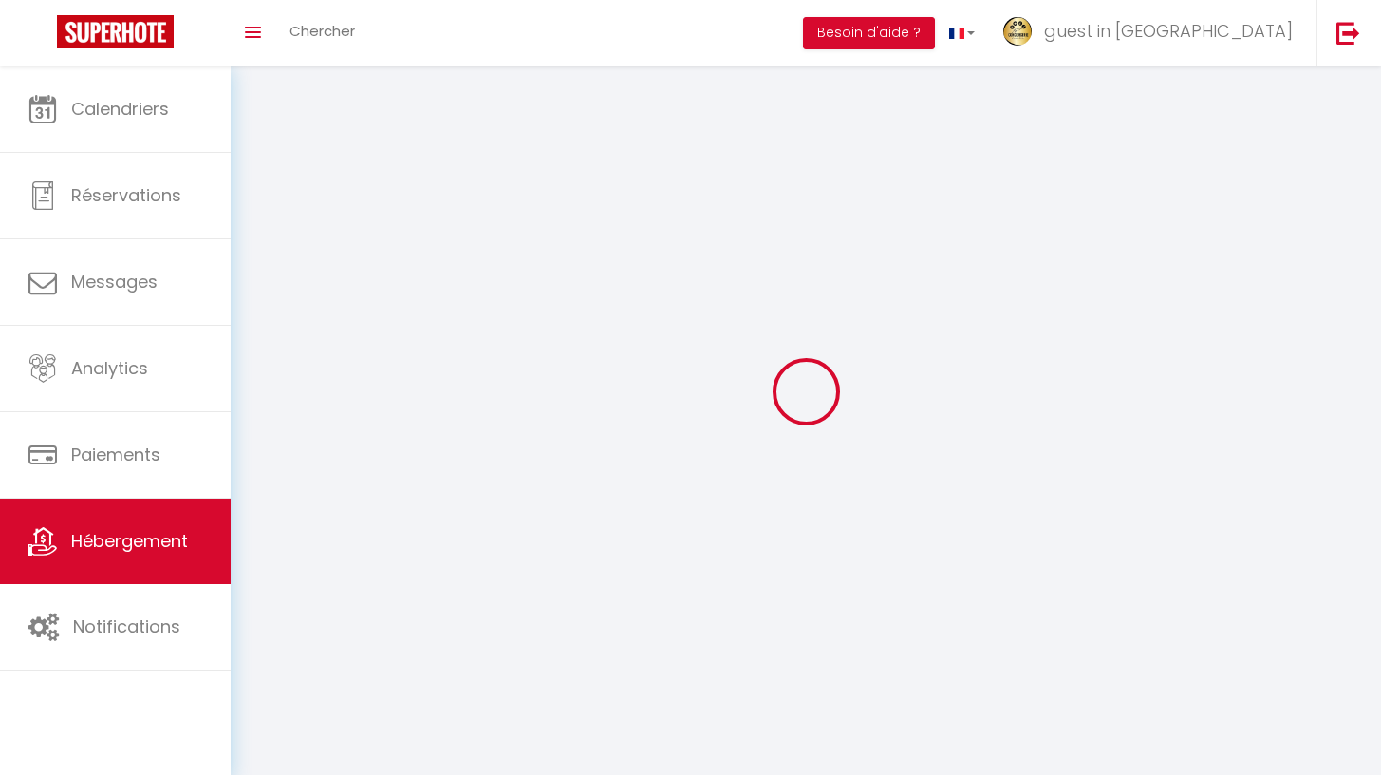
select select
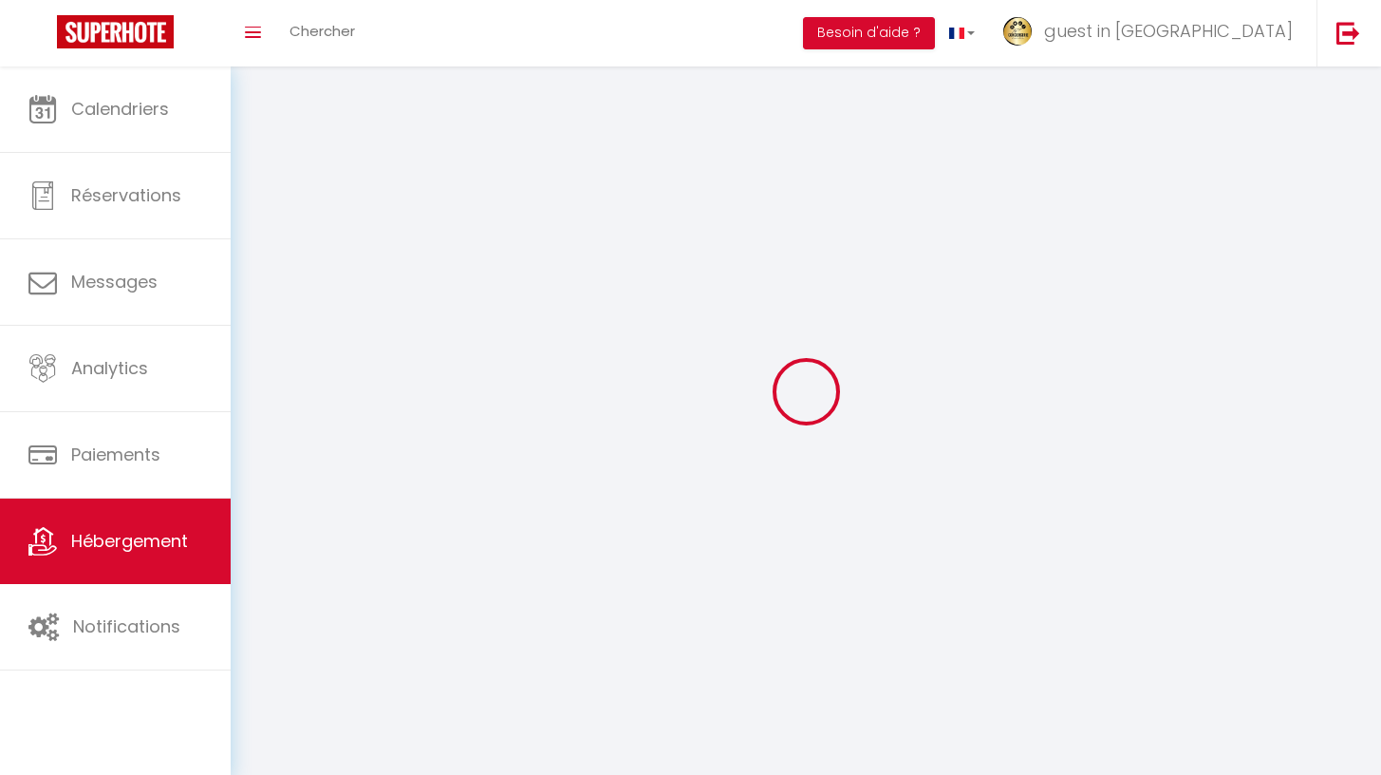
checkbox input "false"
select select
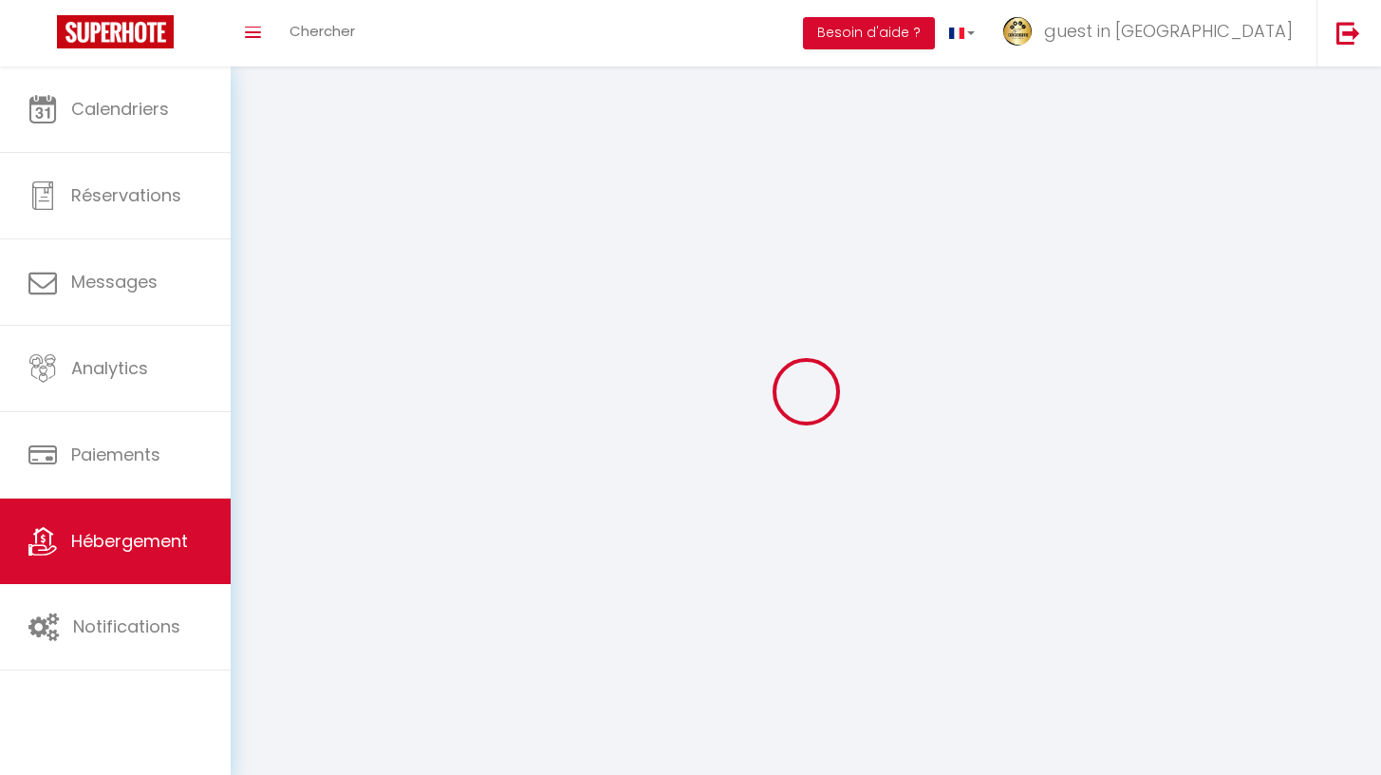
select select
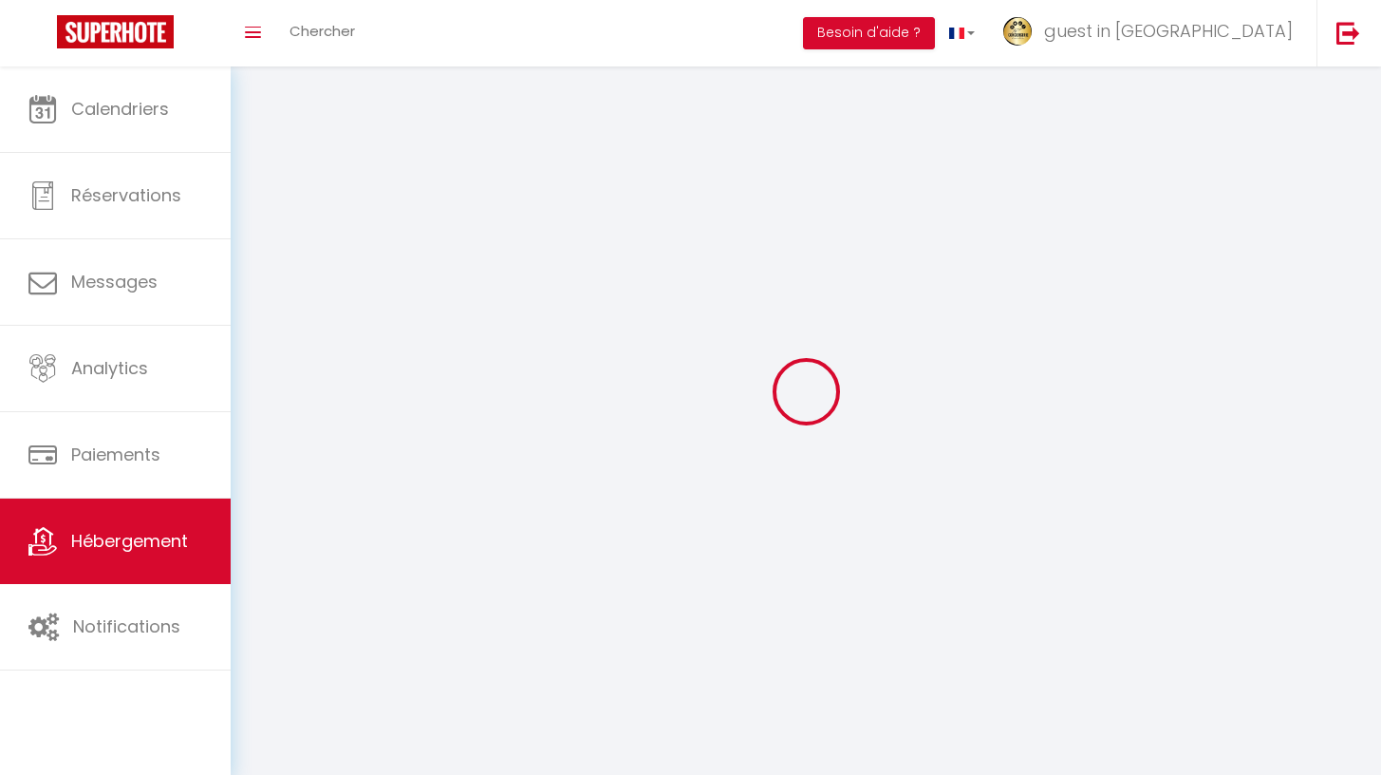
select select
checkbox input "false"
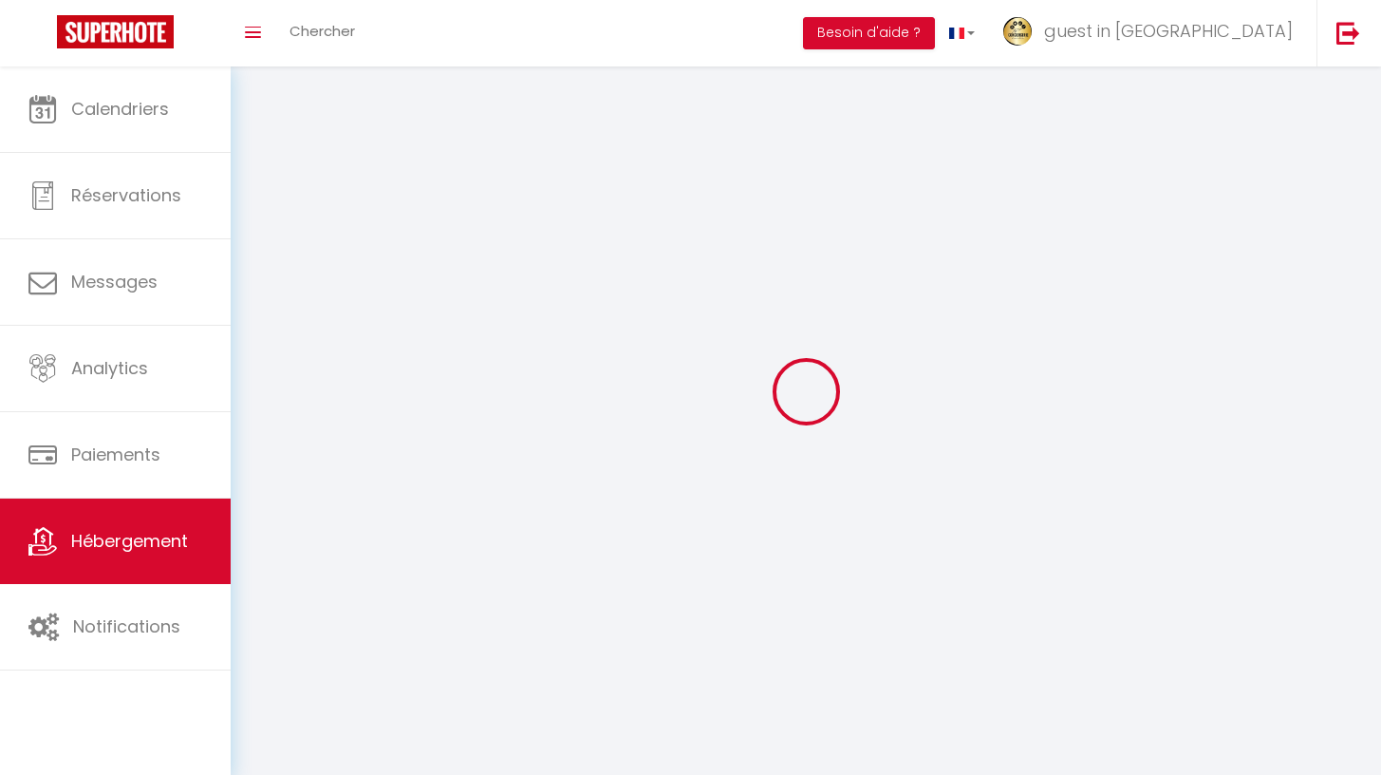
select select
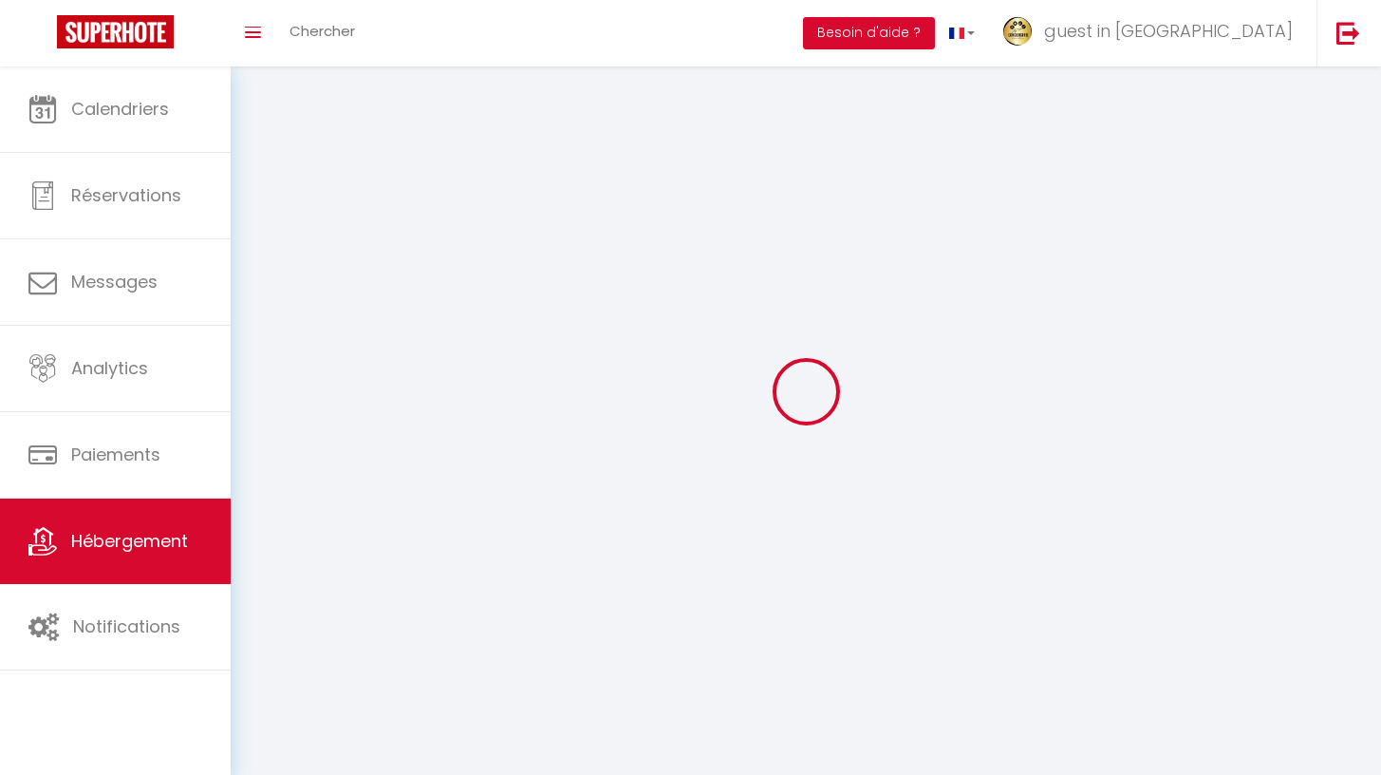
select select
checkbox input "false"
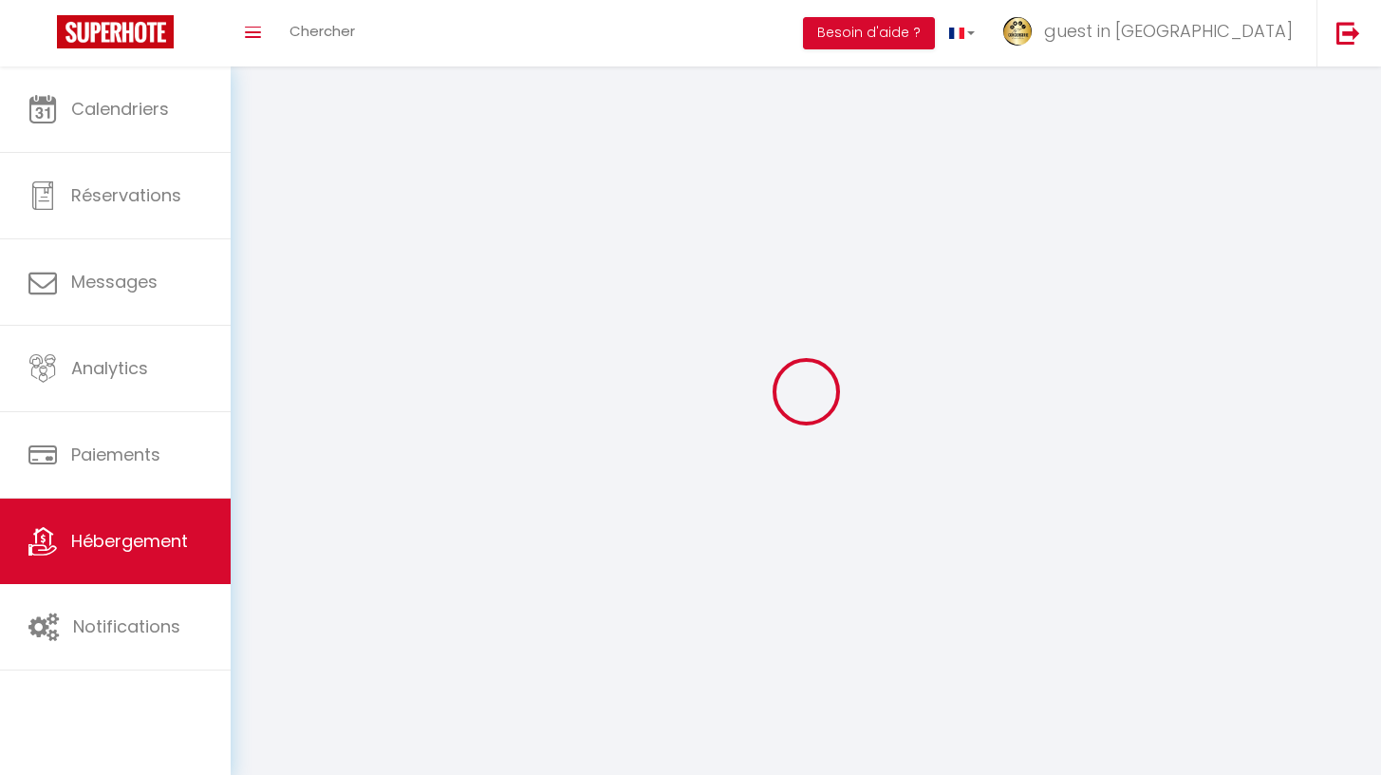
checkbox input "false"
select select
select select "28"
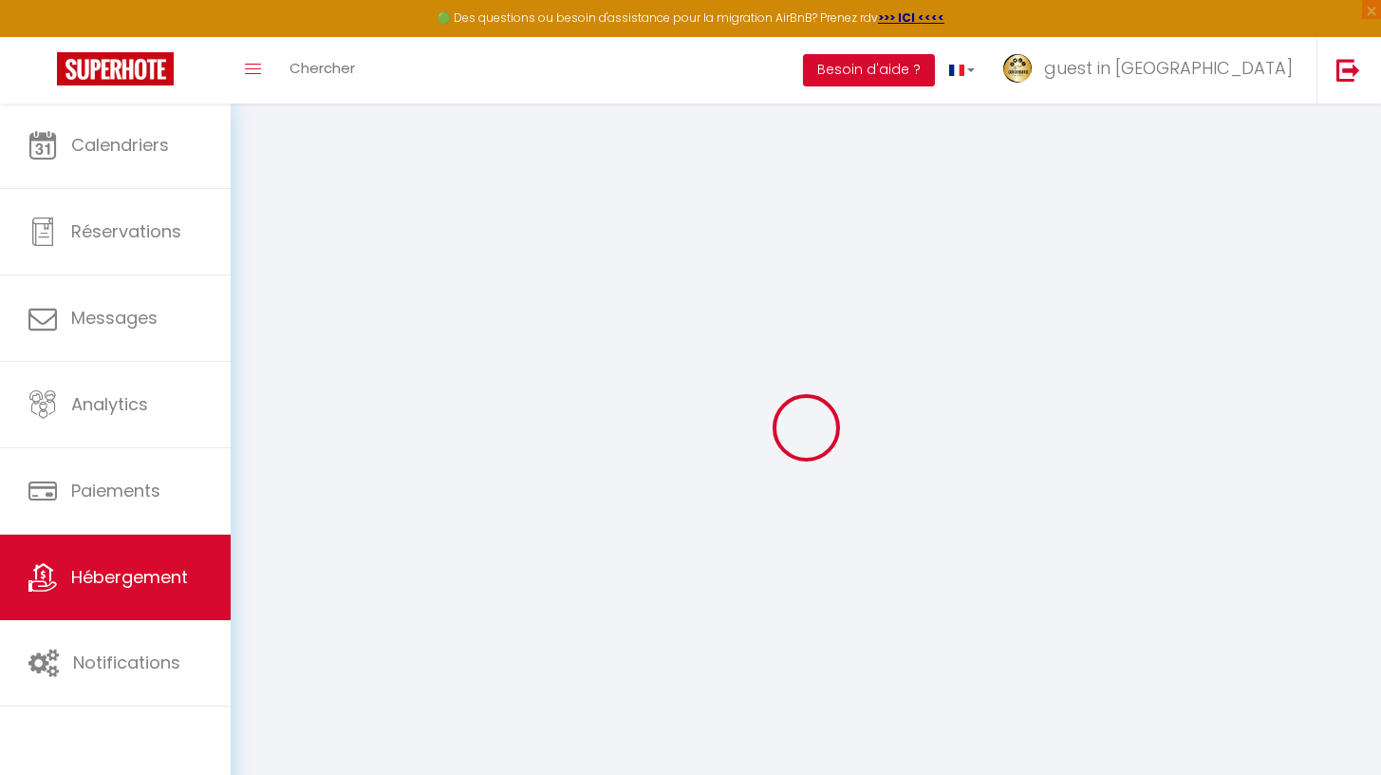
select select
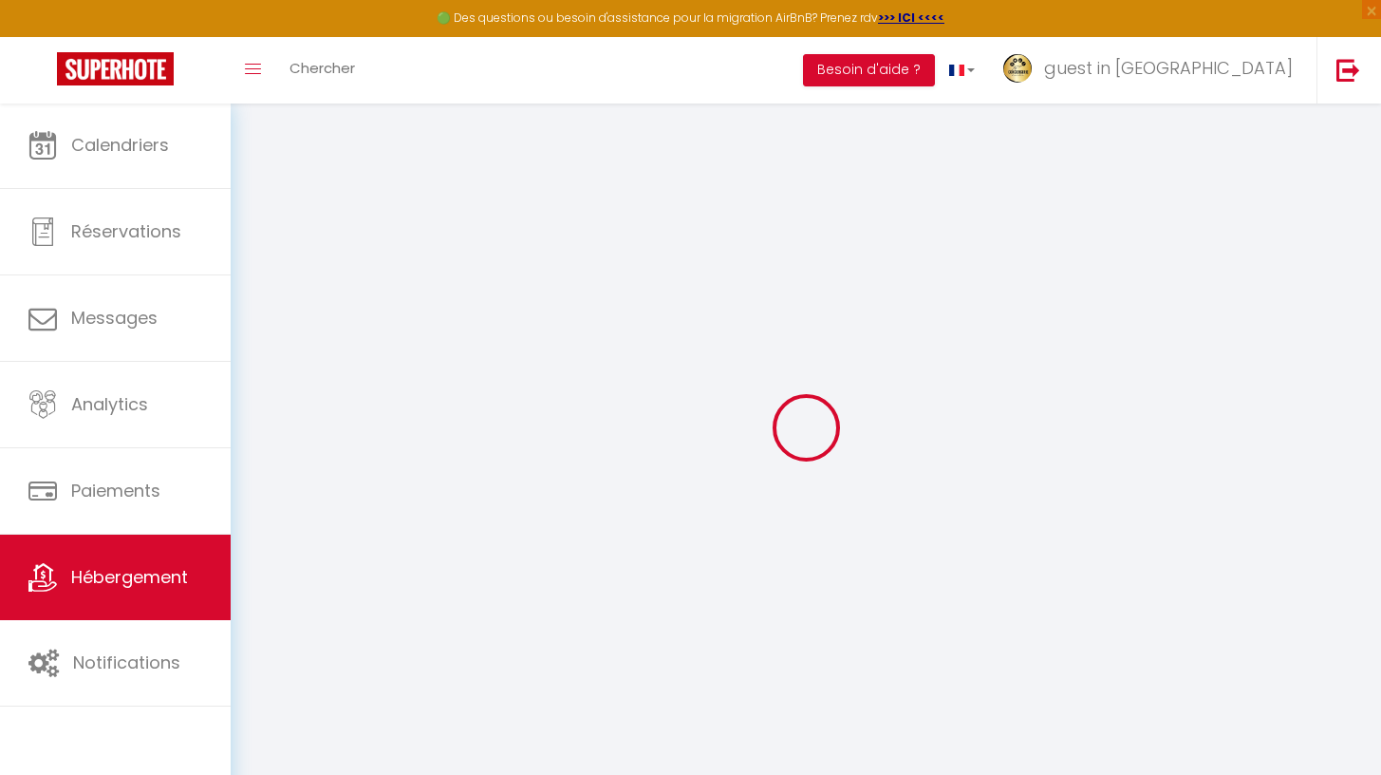
select select
checkbox input "false"
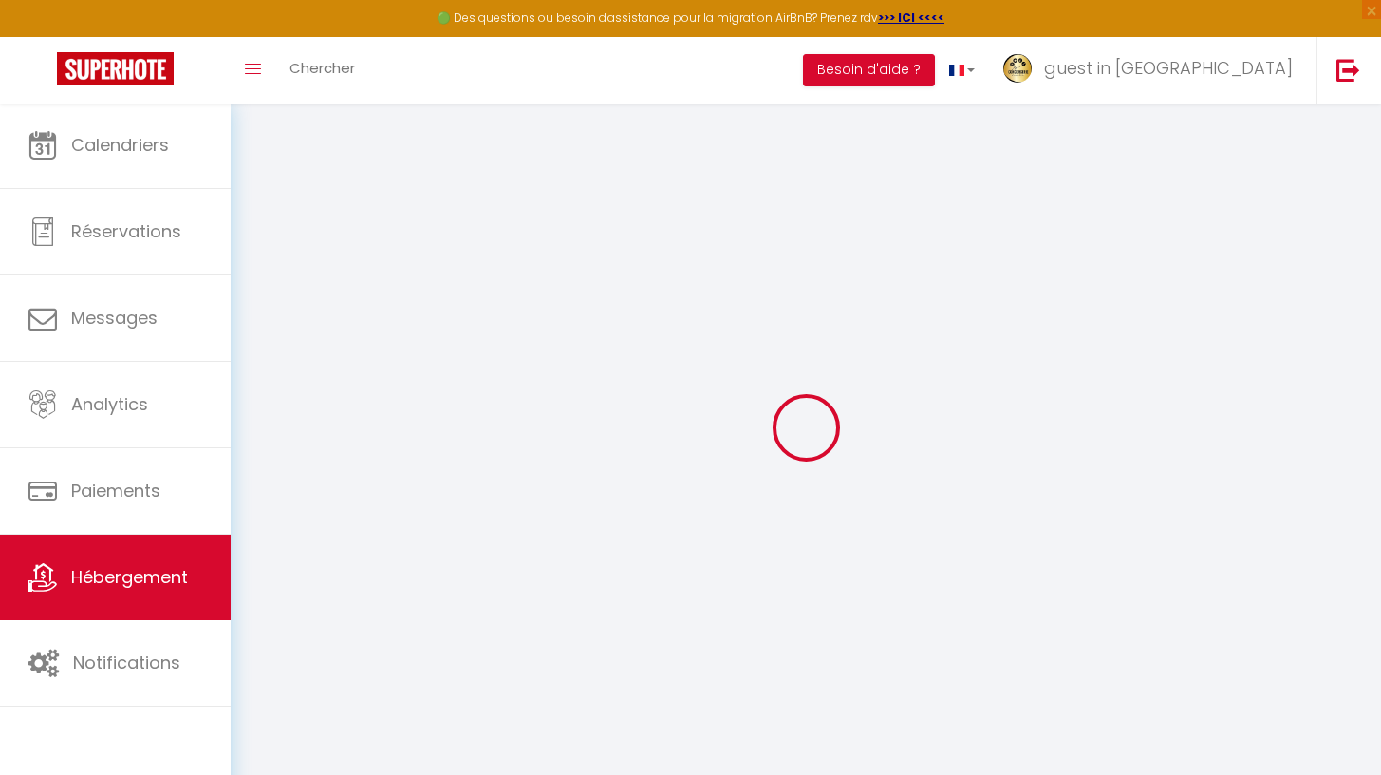
select select
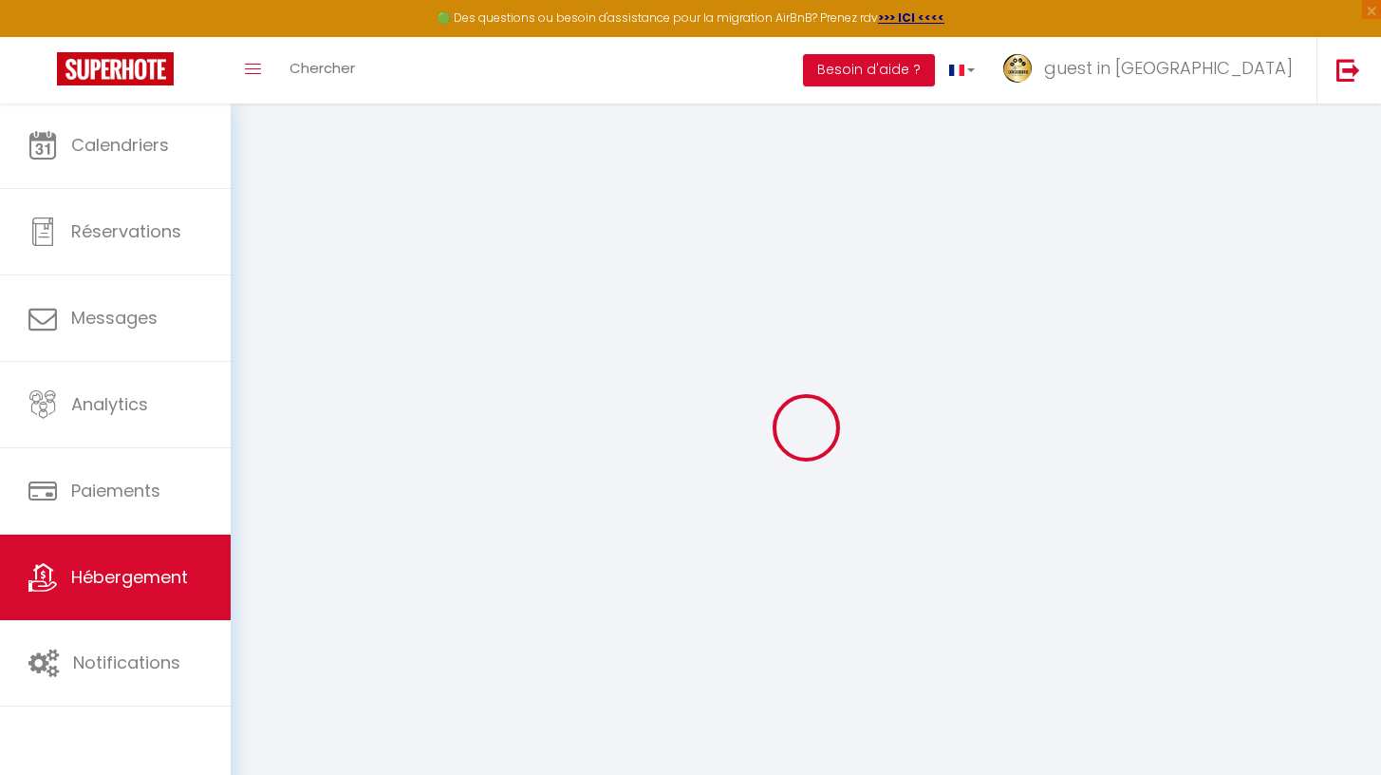
select select
checkbox input "false"
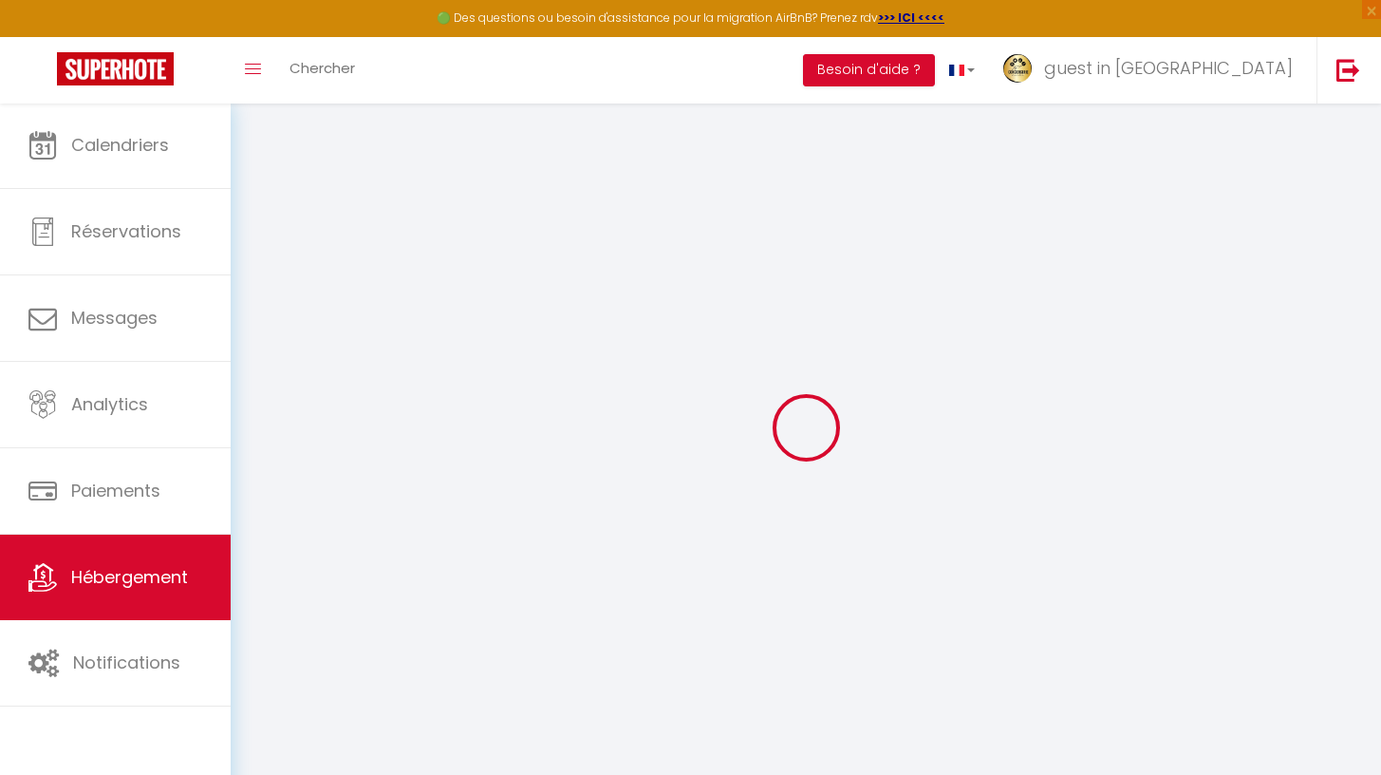
checkbox input "false"
select select
type input "[PERSON_NAME] [STREET_ADDRESS][PERSON_NAME] · [GEOGRAPHIC_DATA] - Chambre clima…"
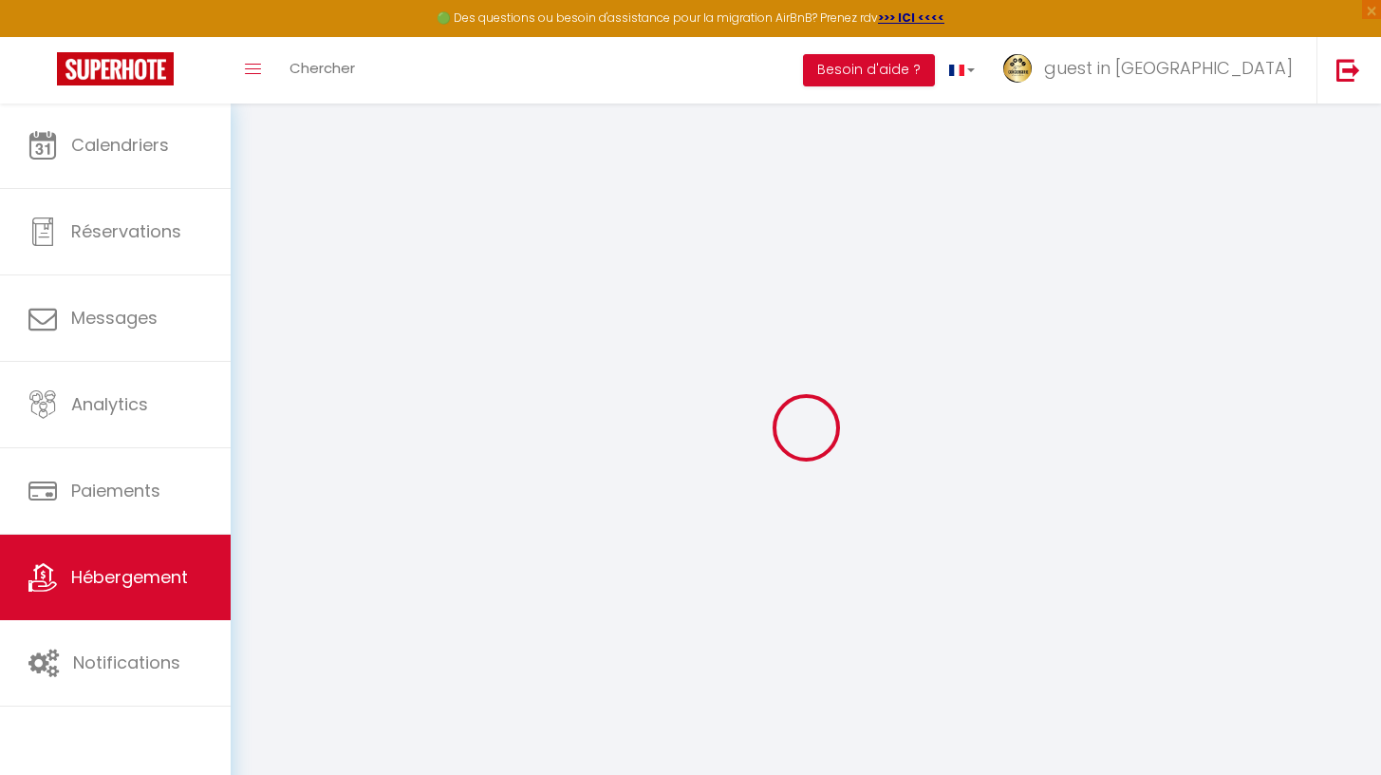
type input "[PERSON_NAME]"
select select "2"
type input "50"
type input "60"
select select
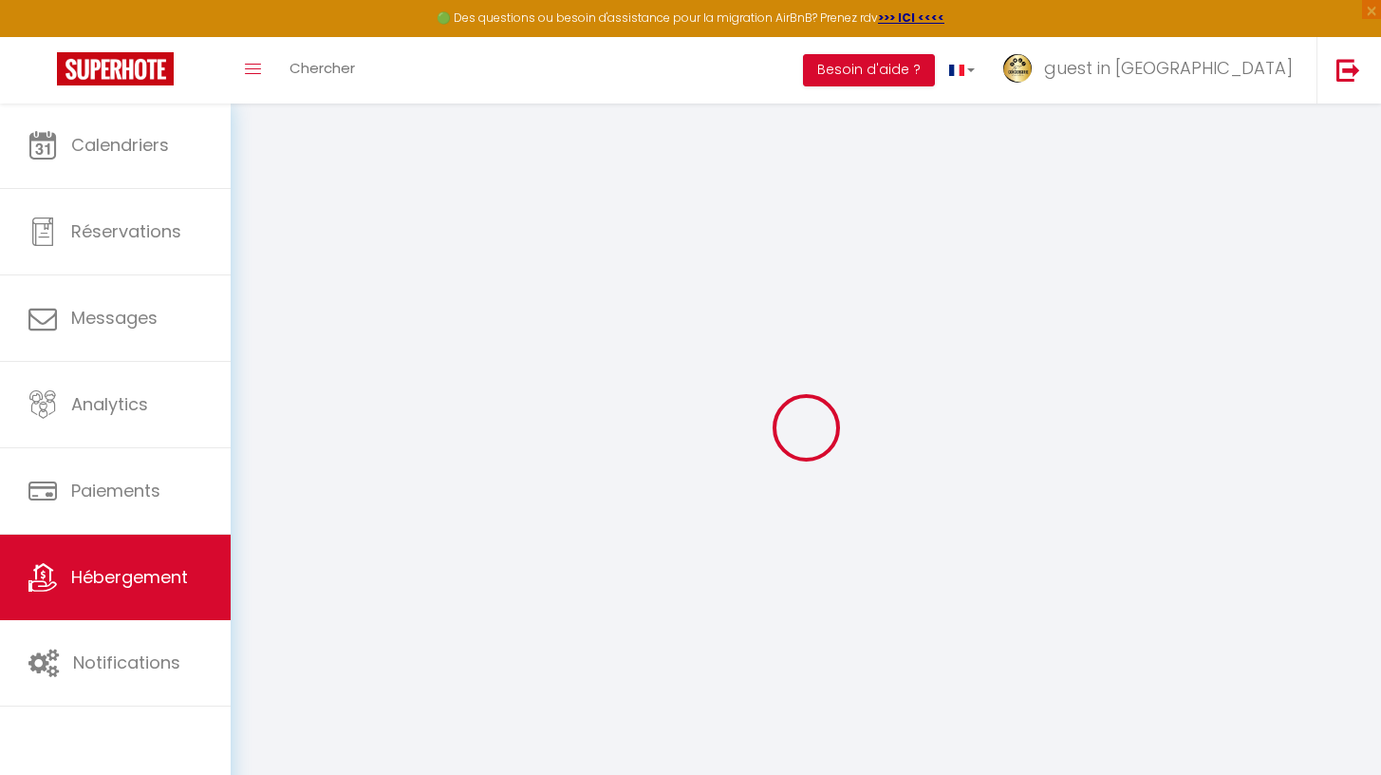
select select
type input "Rue [PERSON_NAME]"
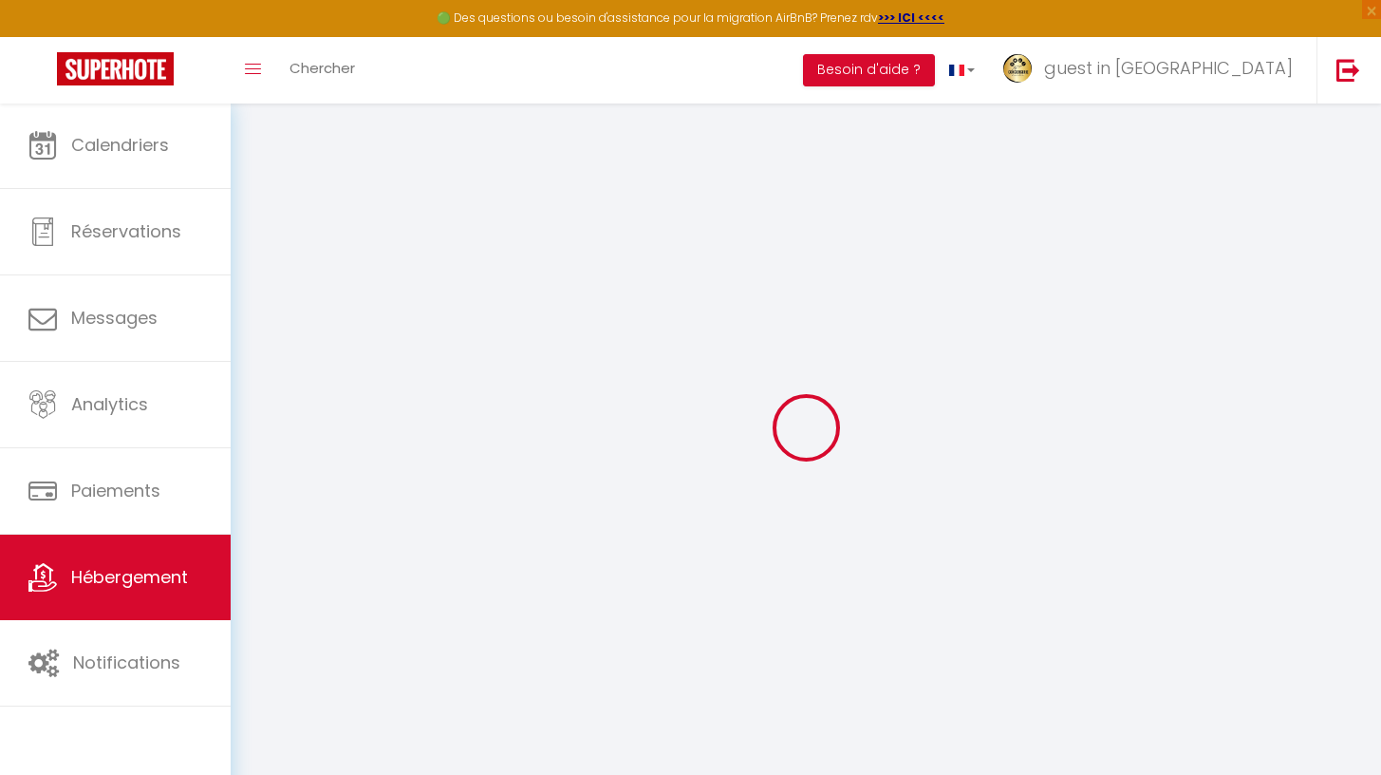
type input "75018"
type input "[GEOGRAPHIC_DATA]"
type input "[EMAIL_ADDRESS][DOMAIN_NAME]"
select select
checkbox input "false"
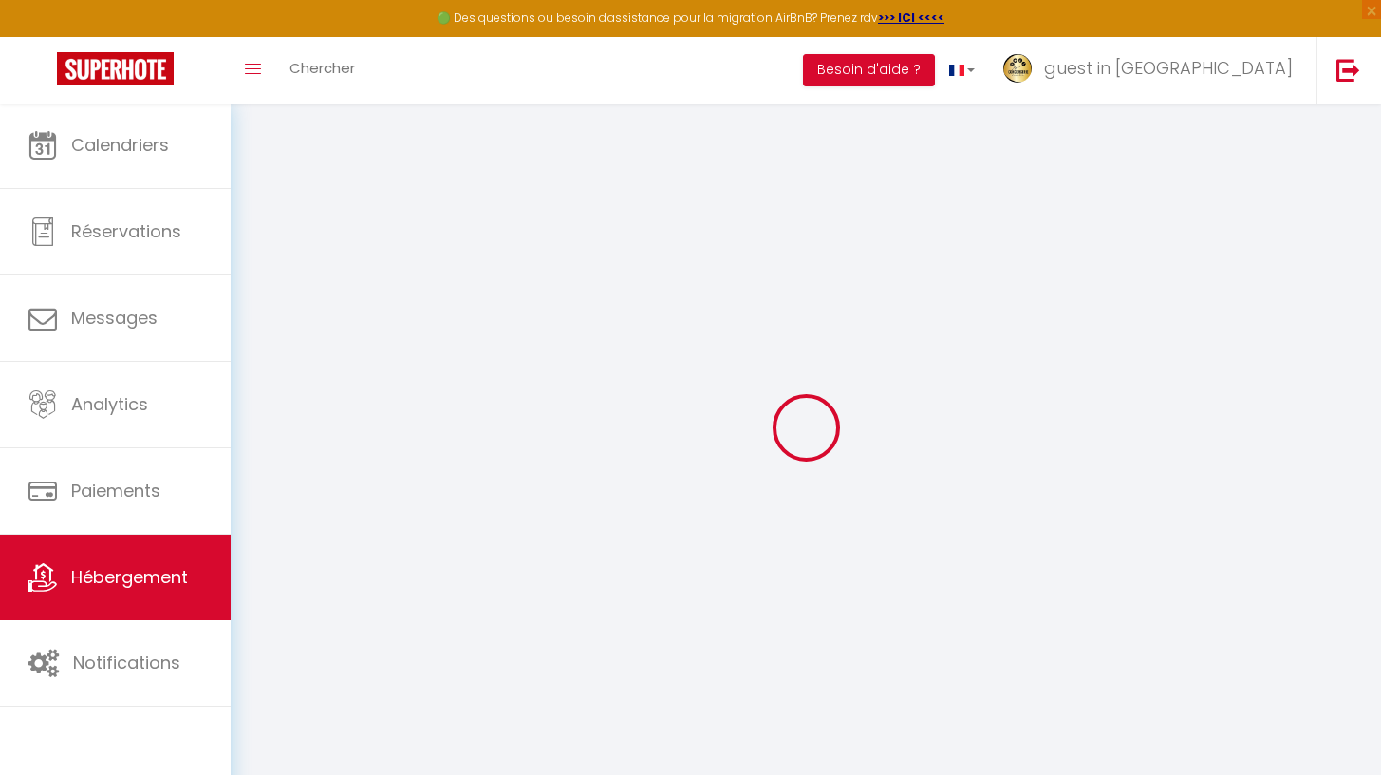
checkbox input "false"
type input "0"
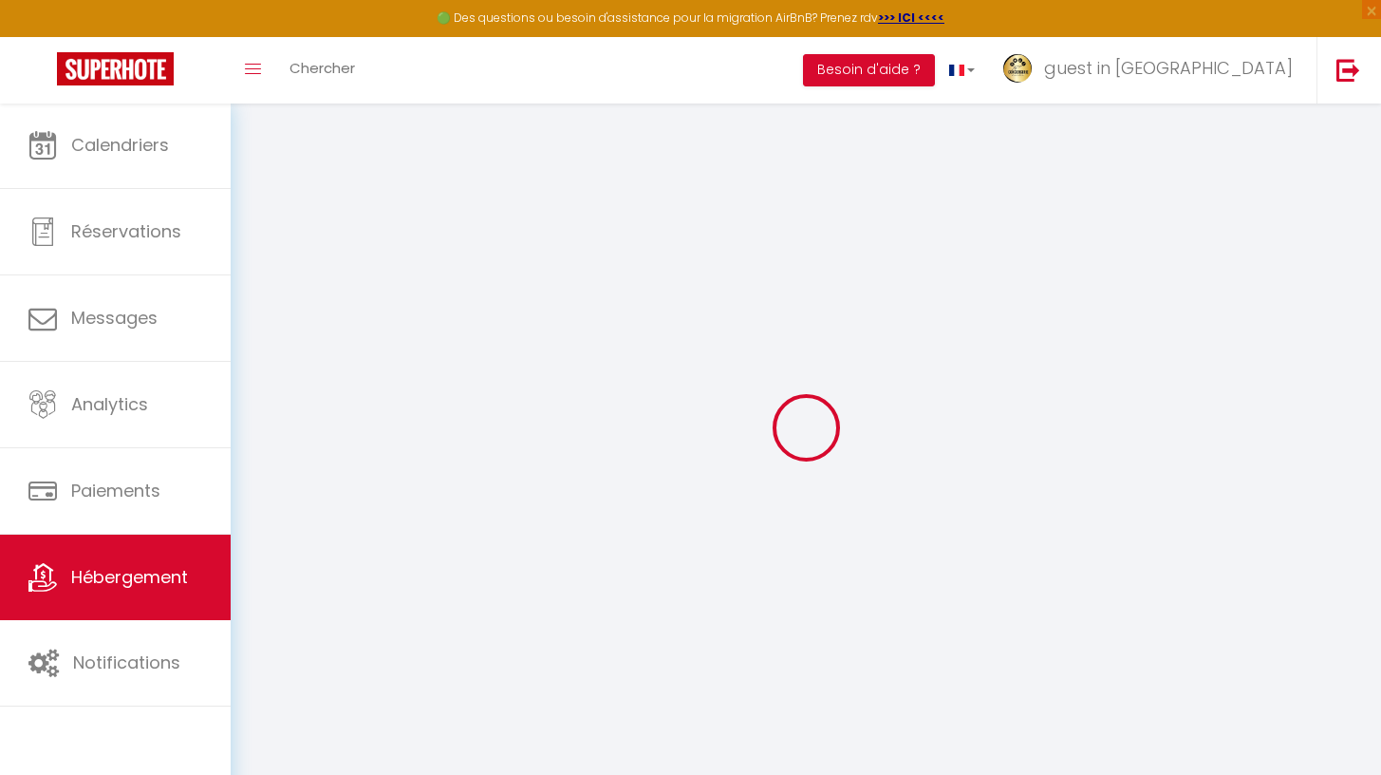
type input "0"
select select
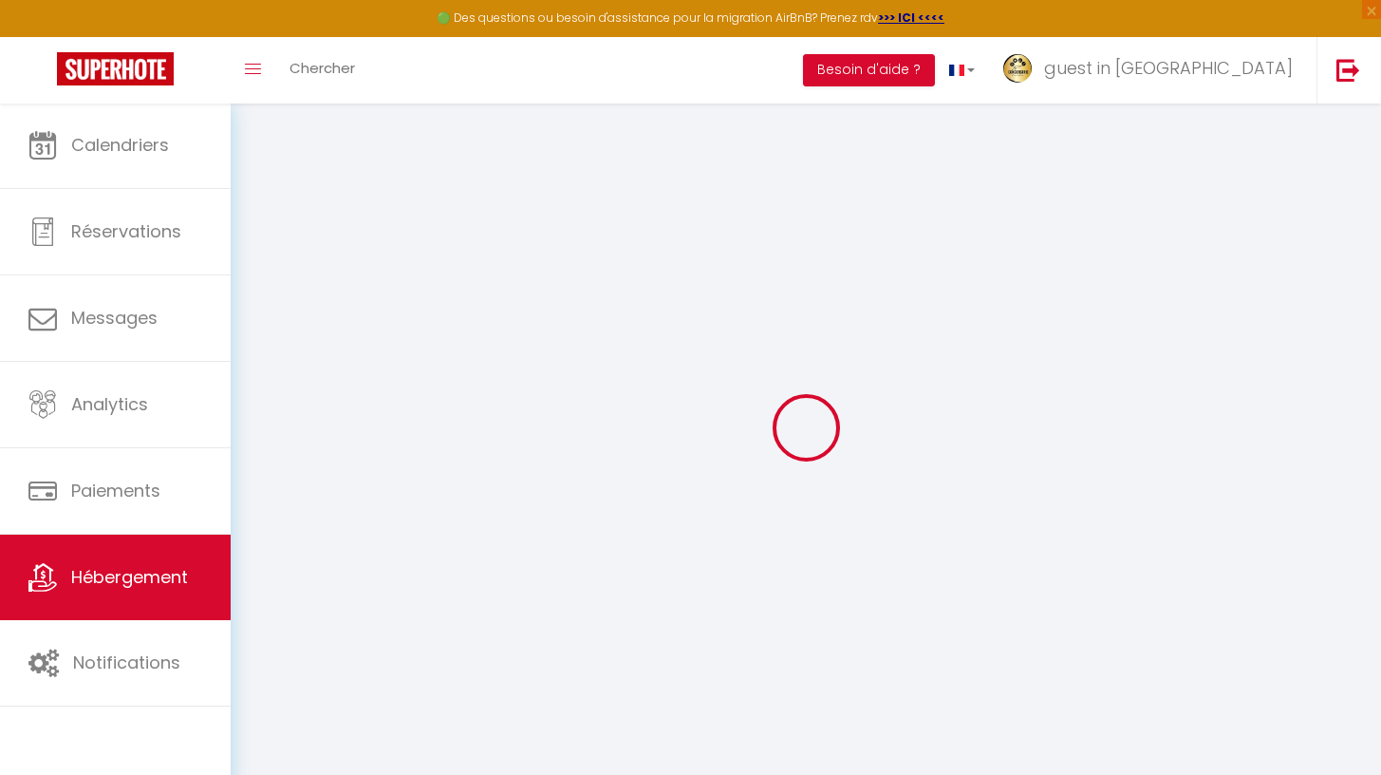
select select
checkbox input "false"
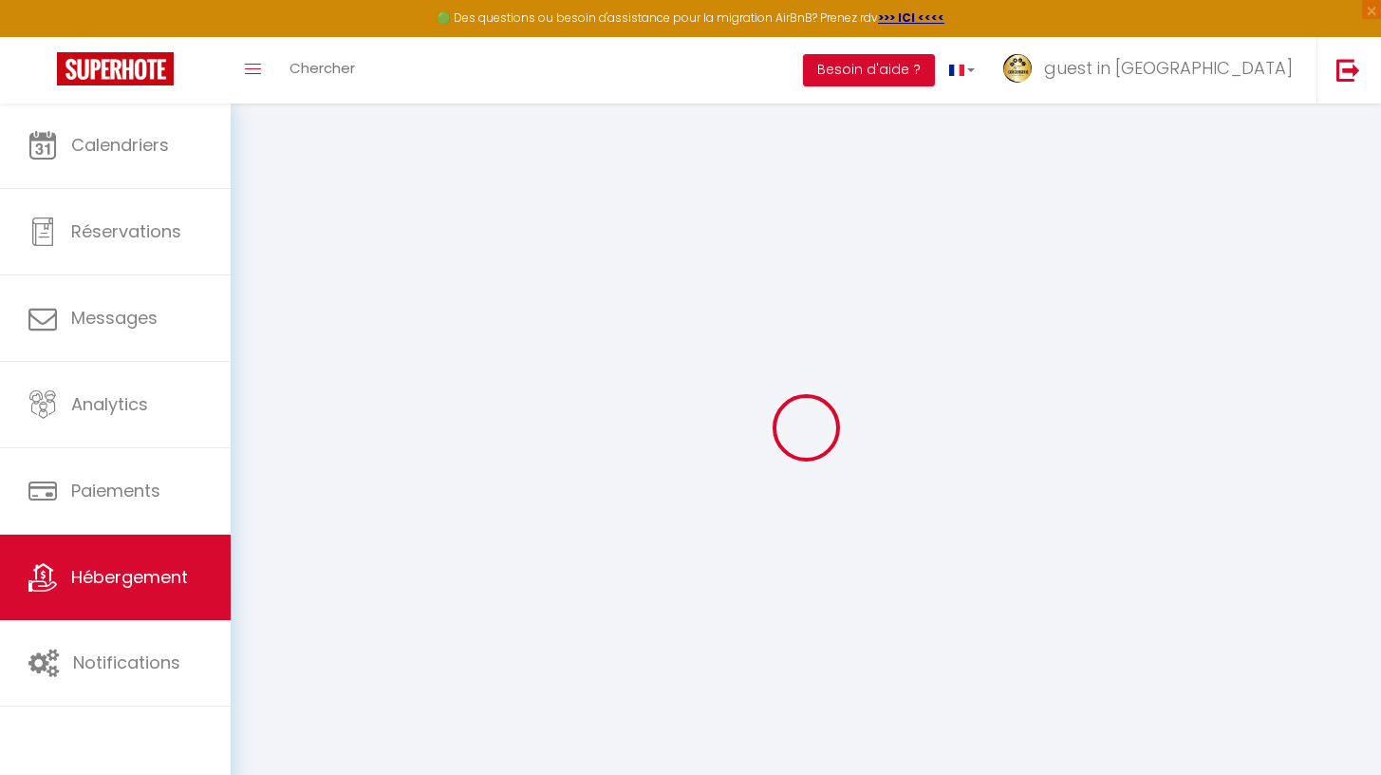
checkbox input "false"
select select
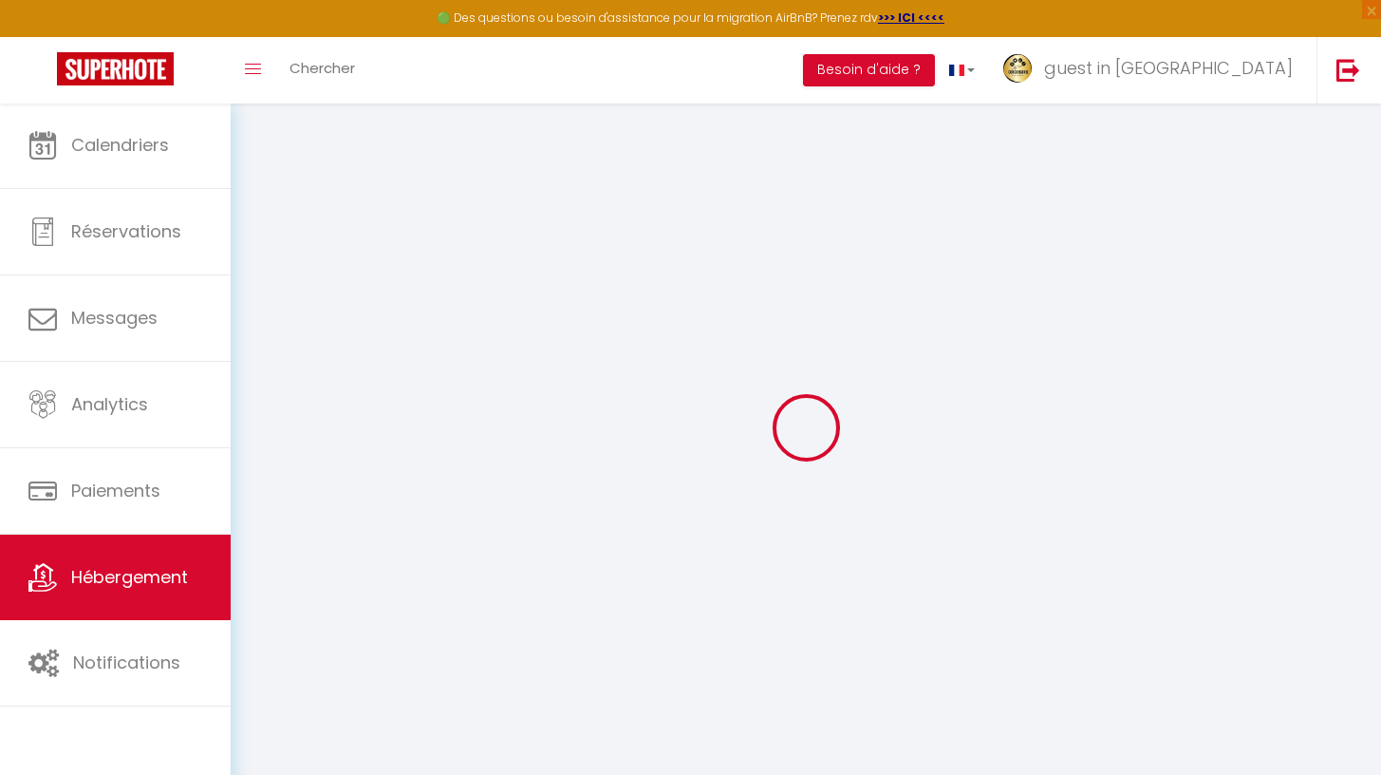
select select
checkbox input "false"
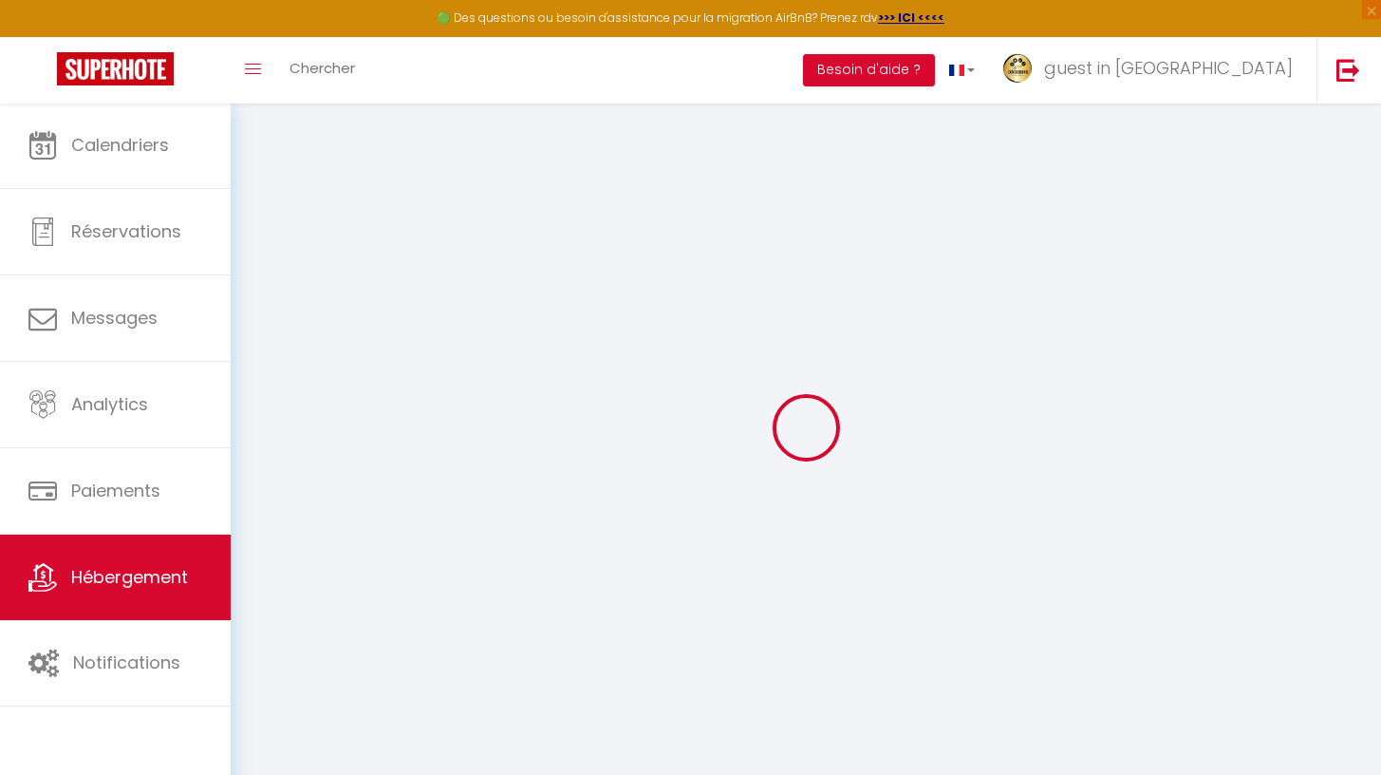
checkbox input "false"
select select
checkbox input "false"
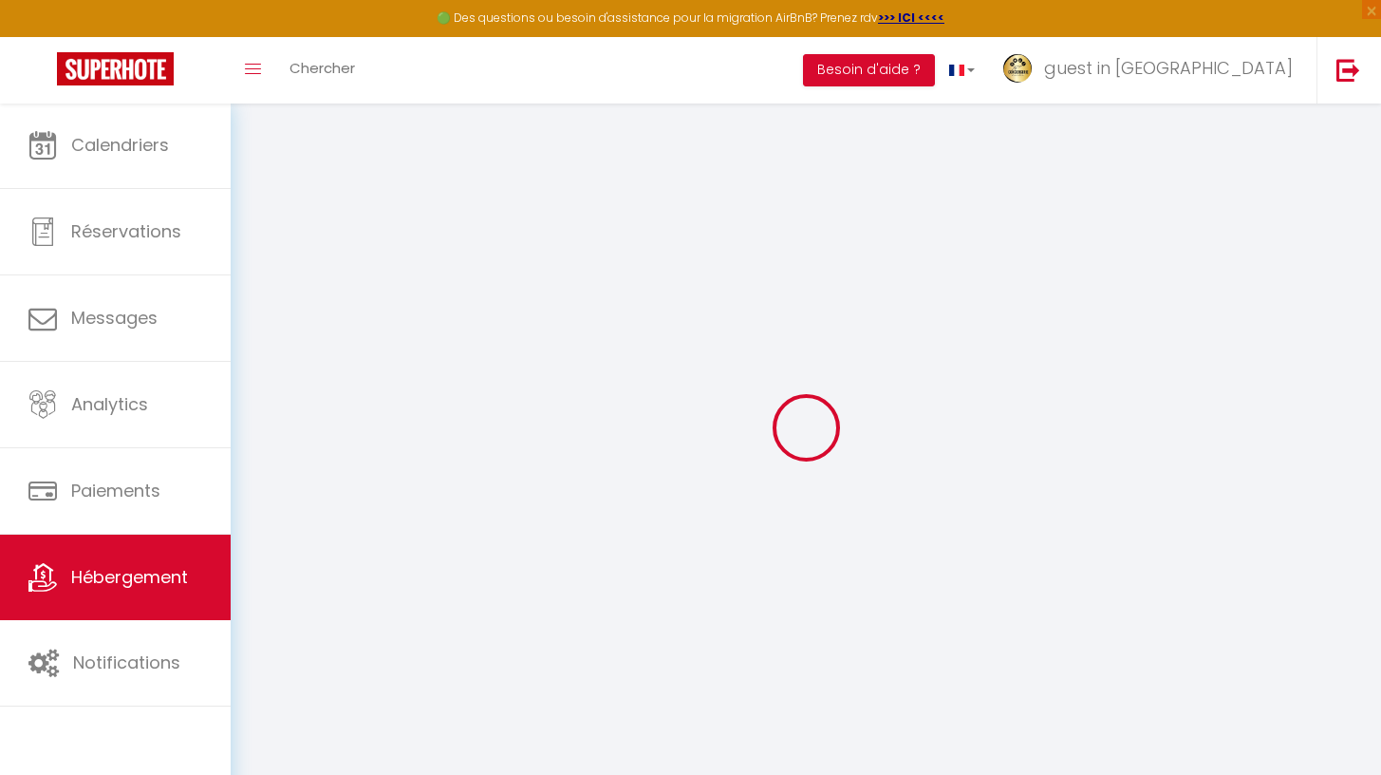
checkbox input "false"
select select
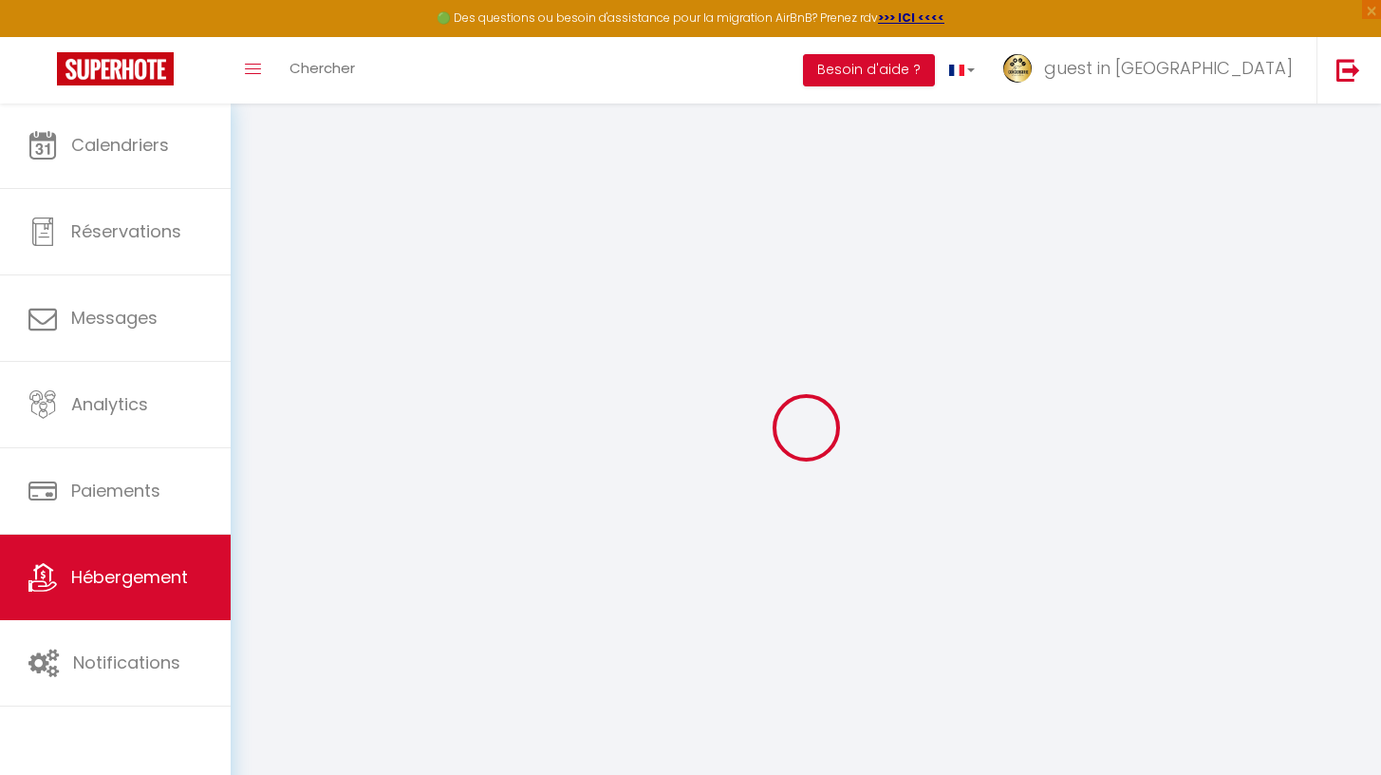
checkbox input "false"
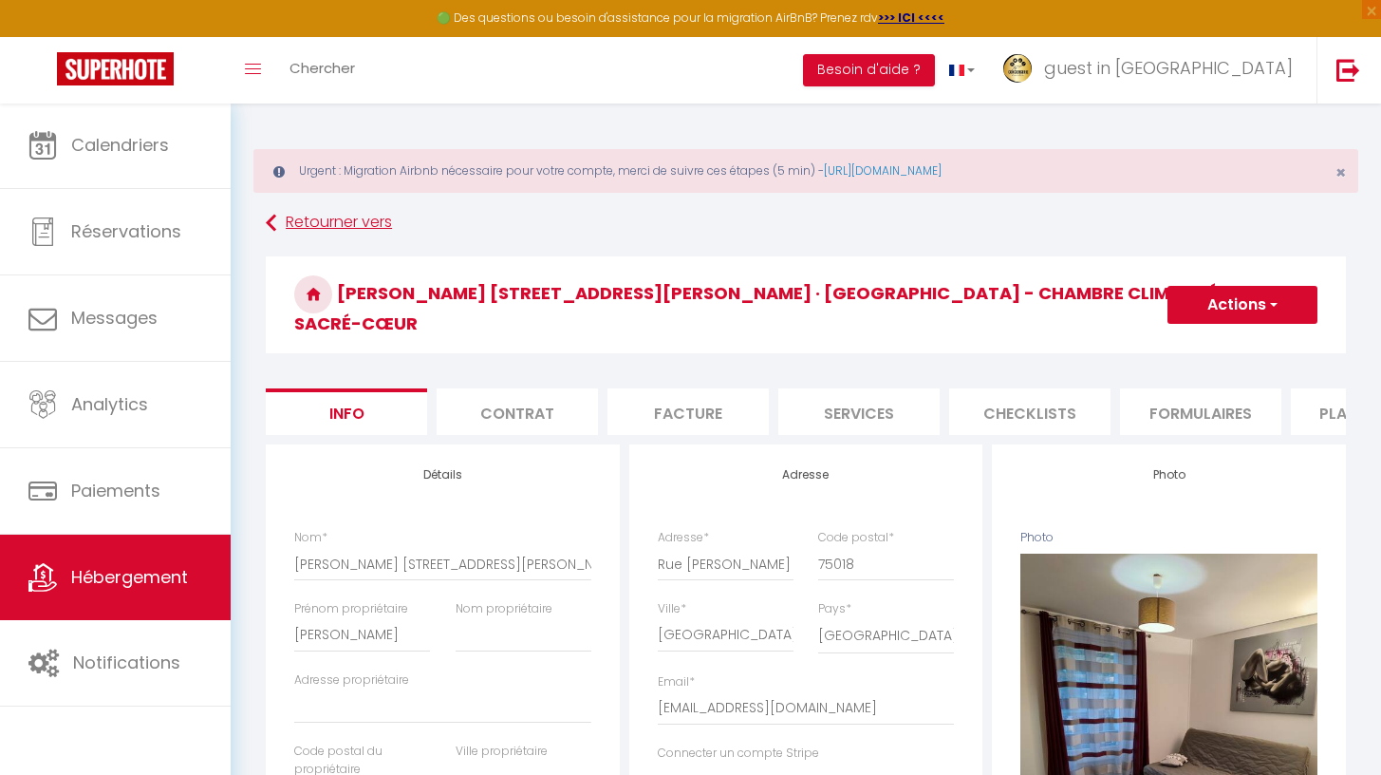
click at [270, 222] on icon at bounding box center [271, 223] width 10 height 34
